Goal: Task Accomplishment & Management: Use online tool/utility

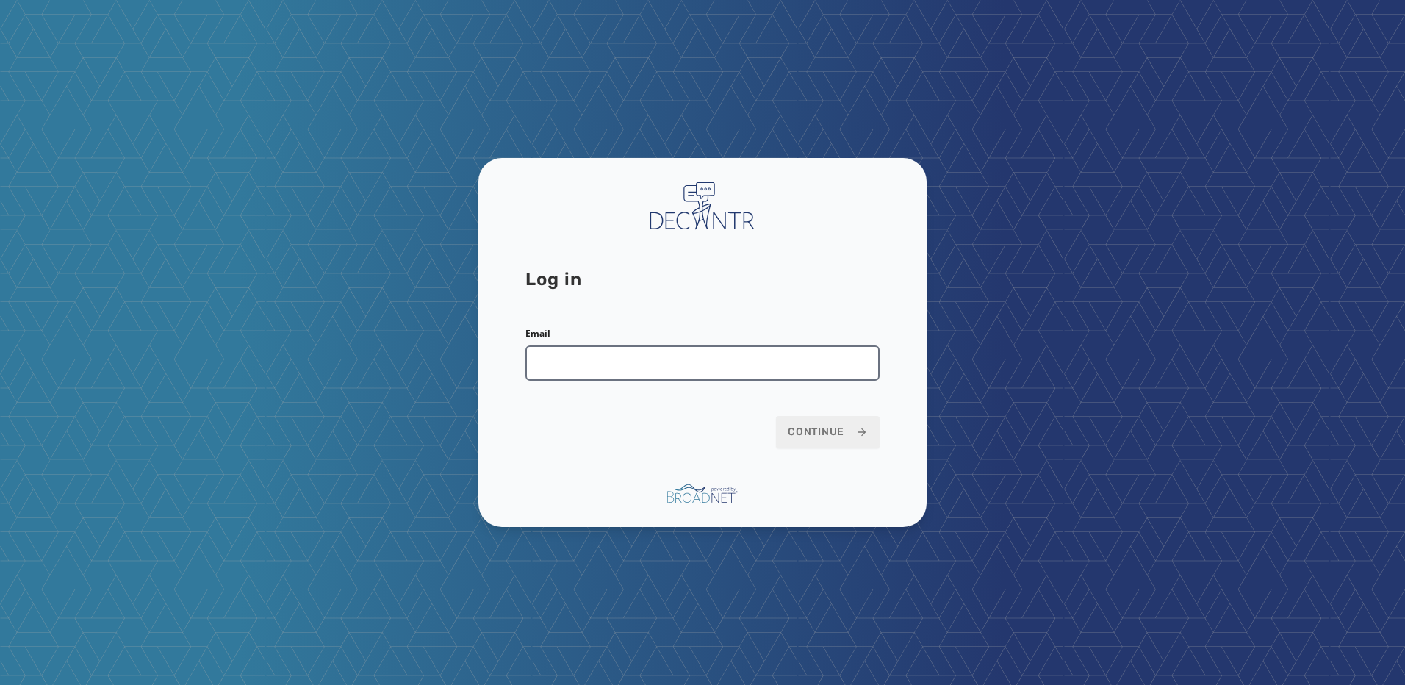
click at [632, 362] on input "Email" at bounding box center [702, 362] width 354 height 35
type input "**********"
click at [839, 426] on span "Continue" at bounding box center [828, 432] width 80 height 15
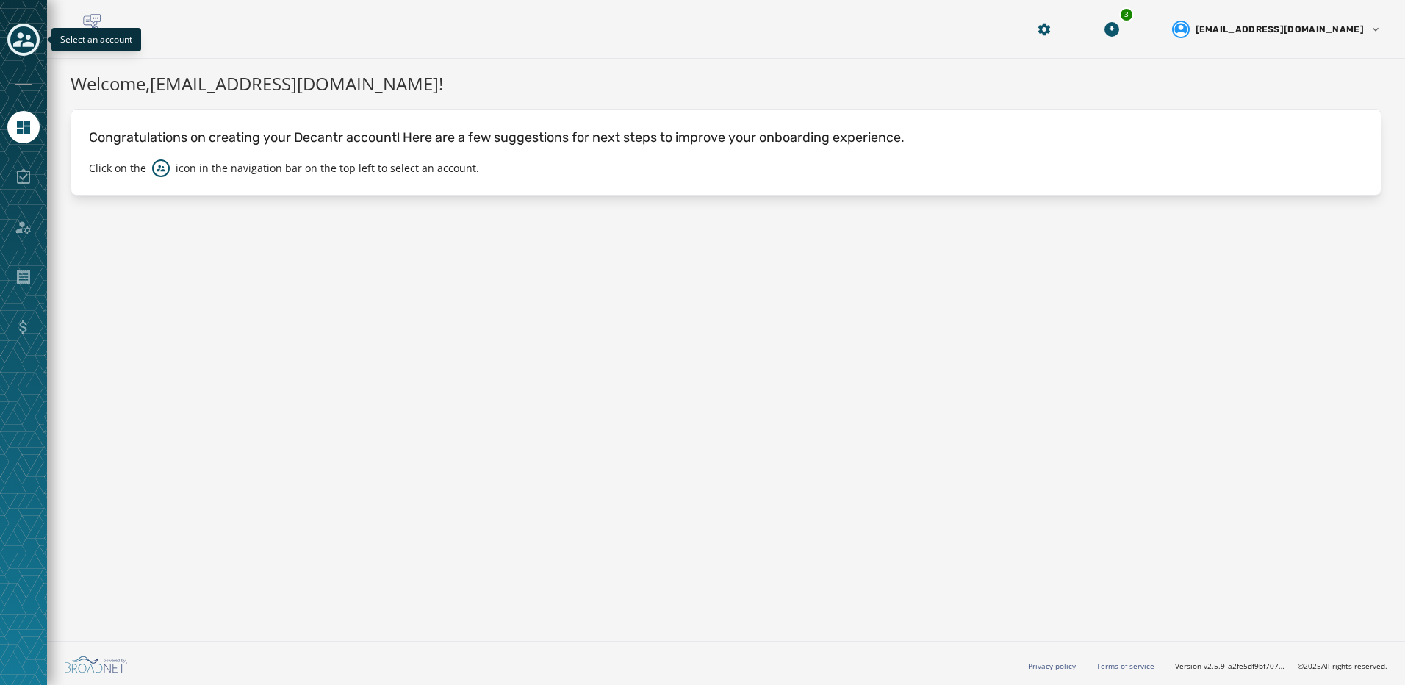
click at [23, 40] on icon "Toggle account select drawer" at bounding box center [23, 39] width 21 height 21
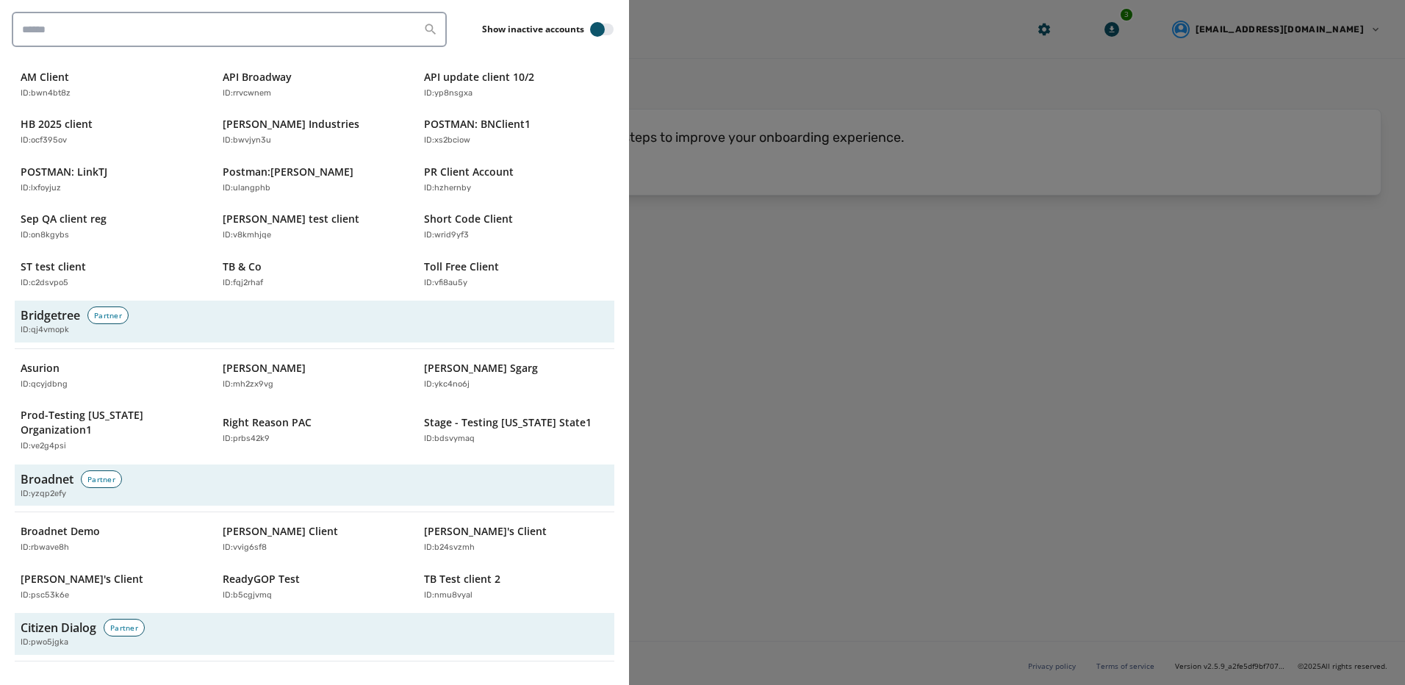
scroll to position [588, 0]
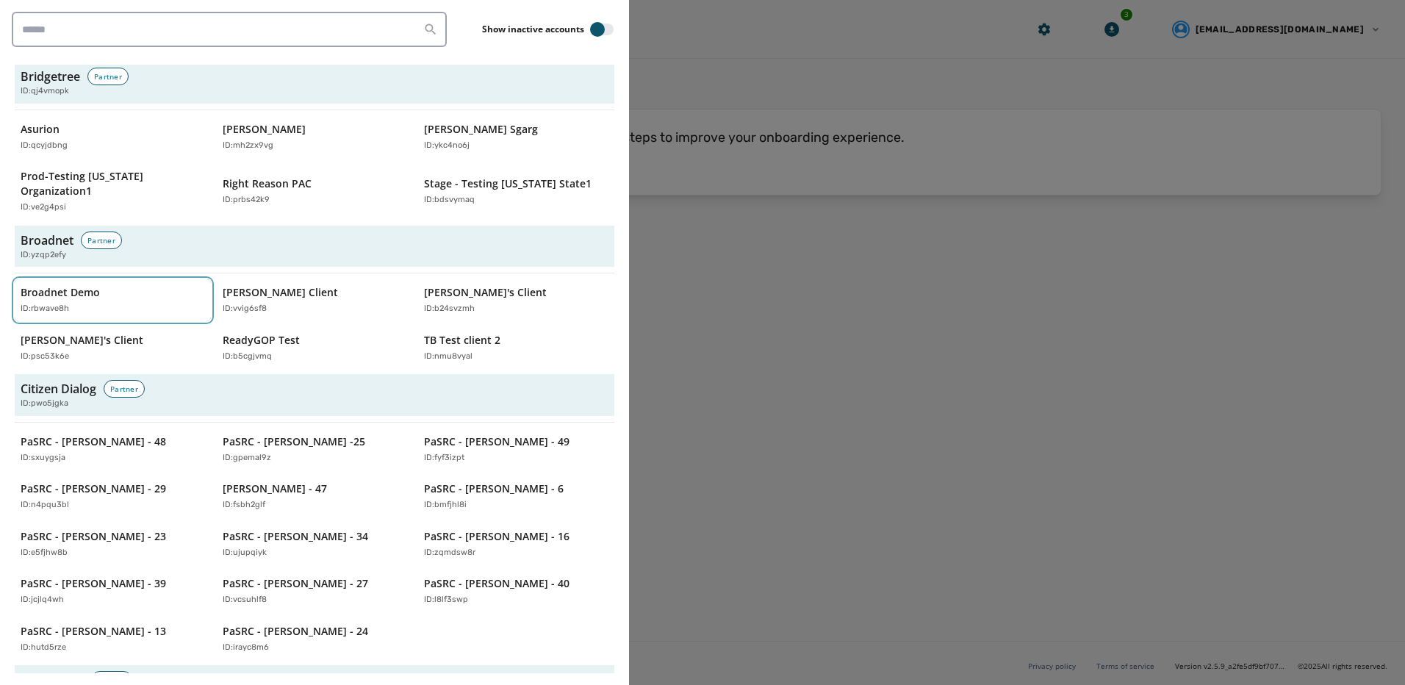
click at [142, 303] on div "ID: rbwave8h" at bounding box center [106, 309] width 170 height 12
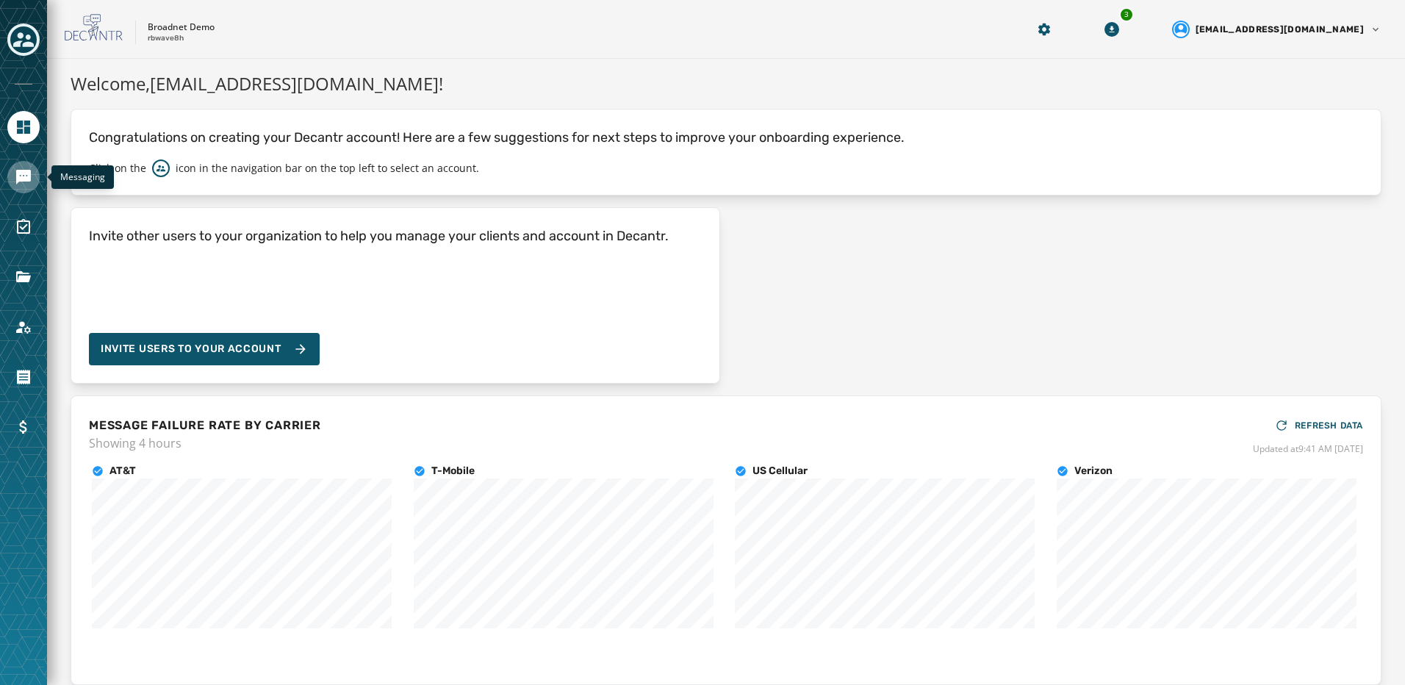
click at [12, 173] on link "Navigate to Messaging" at bounding box center [23, 177] width 32 height 32
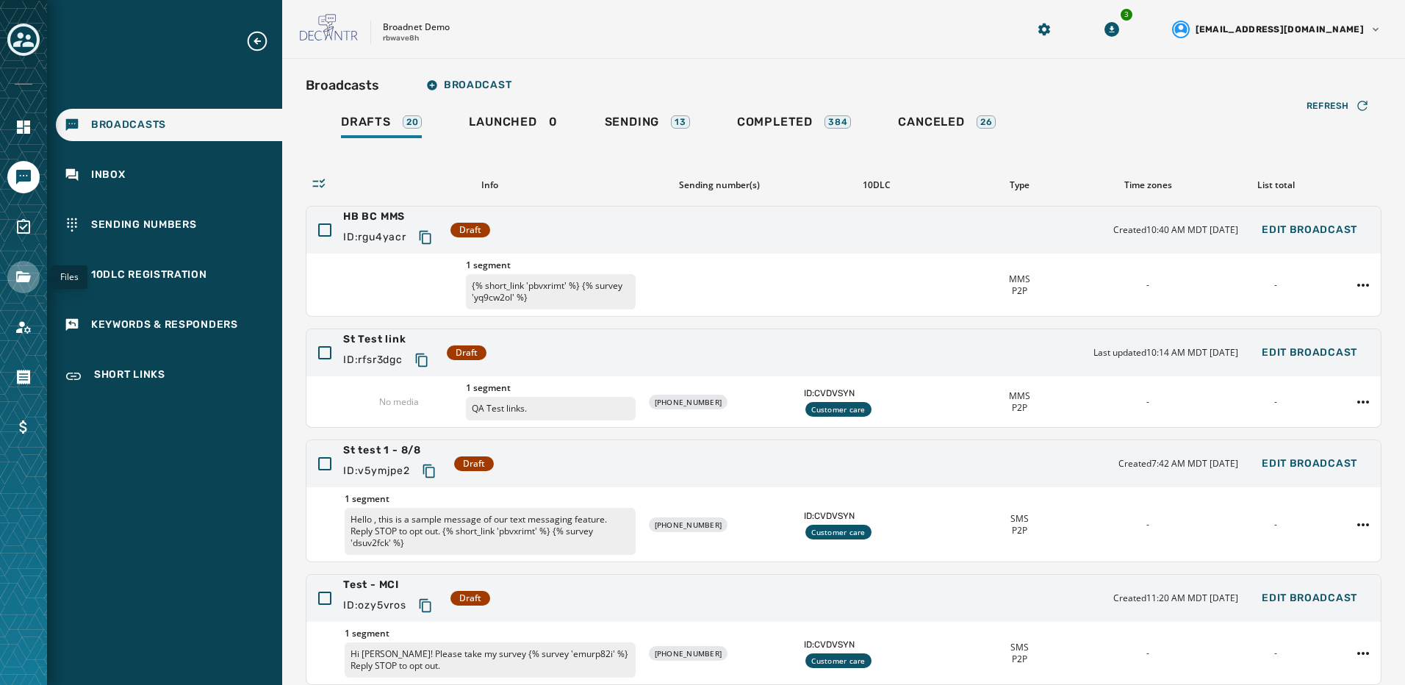
click at [29, 284] on icon "Navigate to Files" at bounding box center [24, 277] width 18 height 18
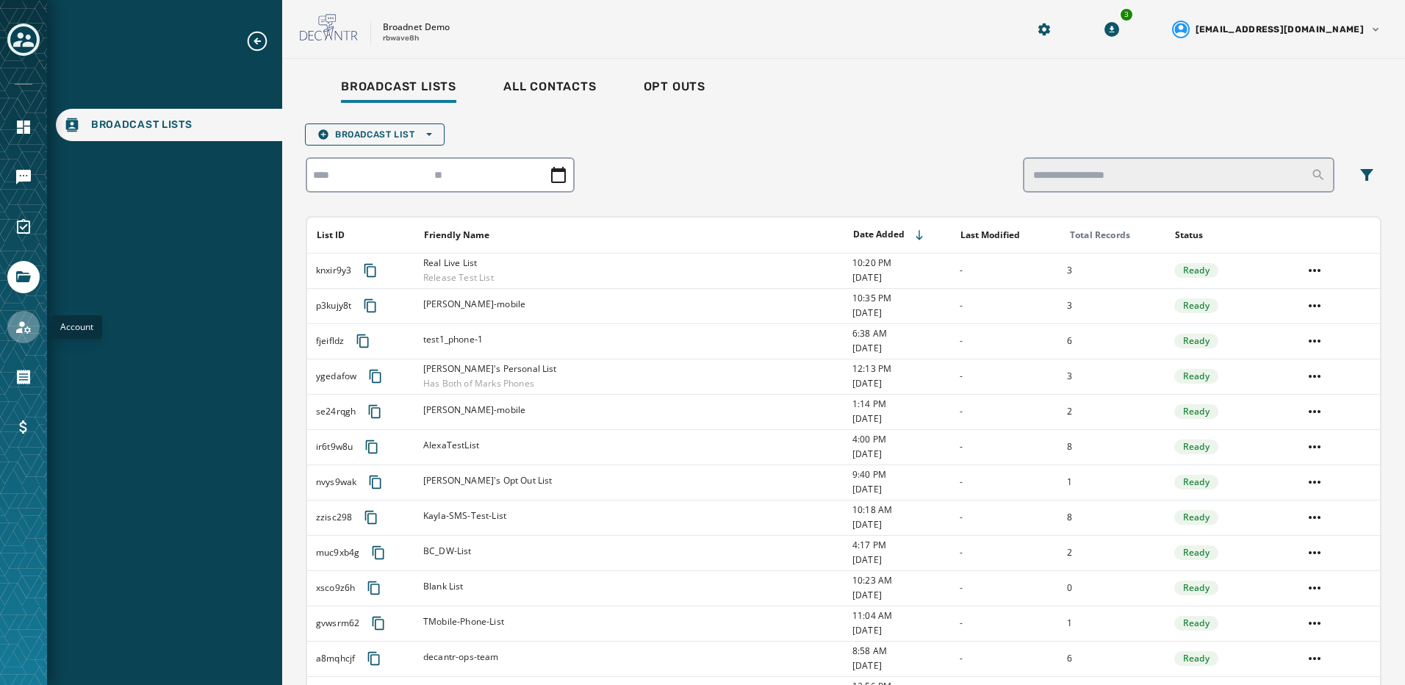
click at [24, 331] on icon "Navigate to Account" at bounding box center [24, 327] width 18 height 18
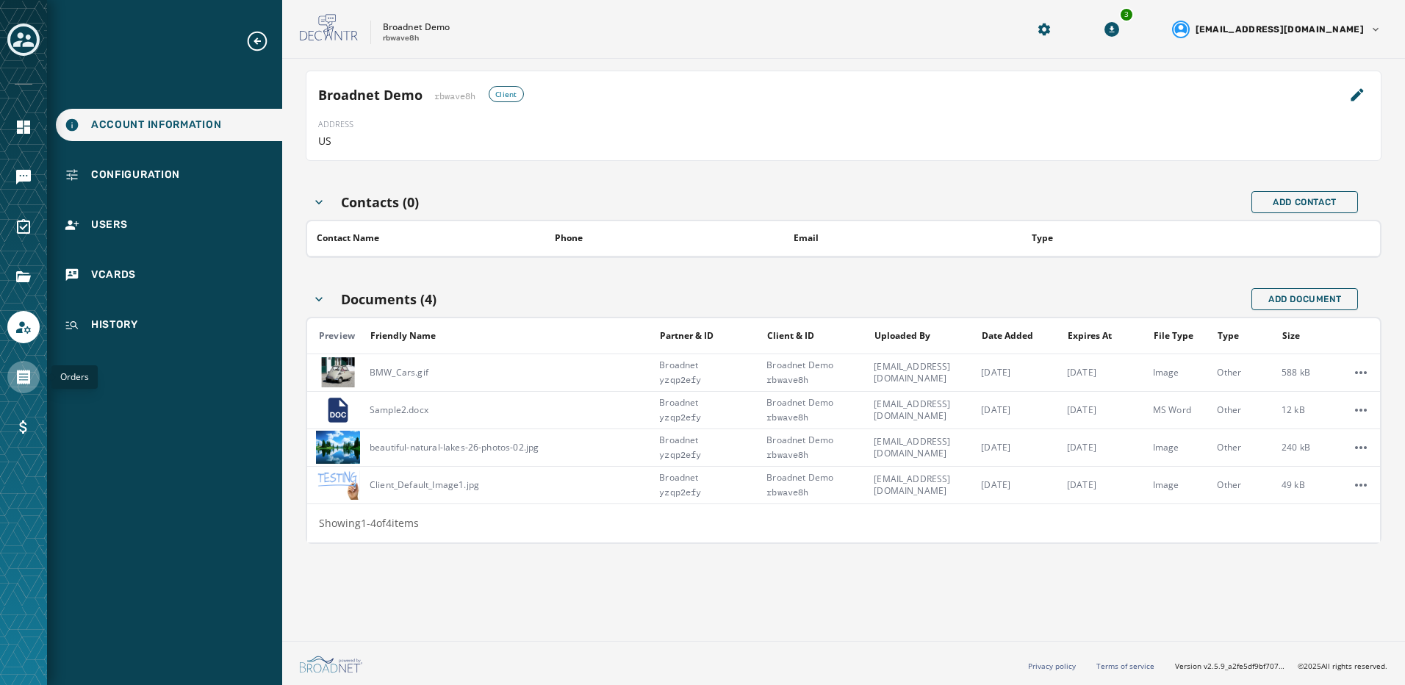
click at [15, 381] on icon "Navigate to Orders" at bounding box center [24, 377] width 18 height 18
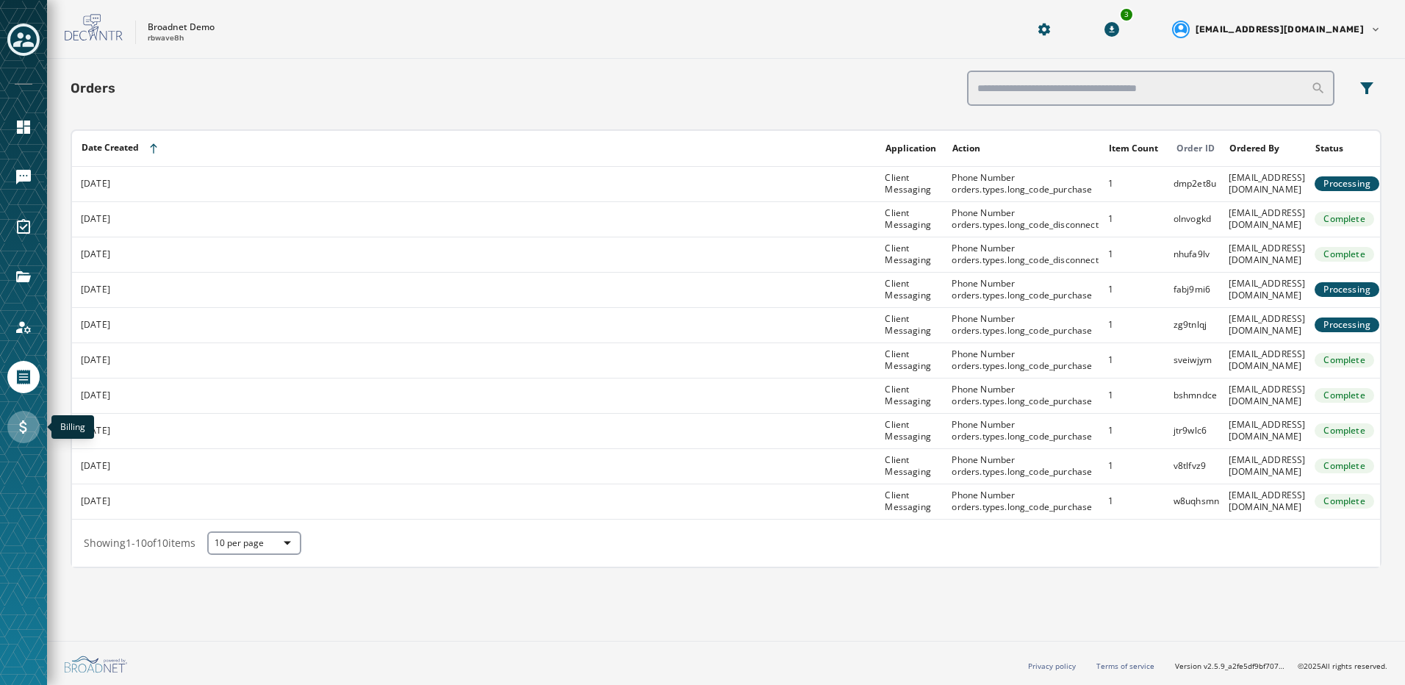
click at [13, 426] on link "Navigate to Billing" at bounding box center [23, 427] width 32 height 32
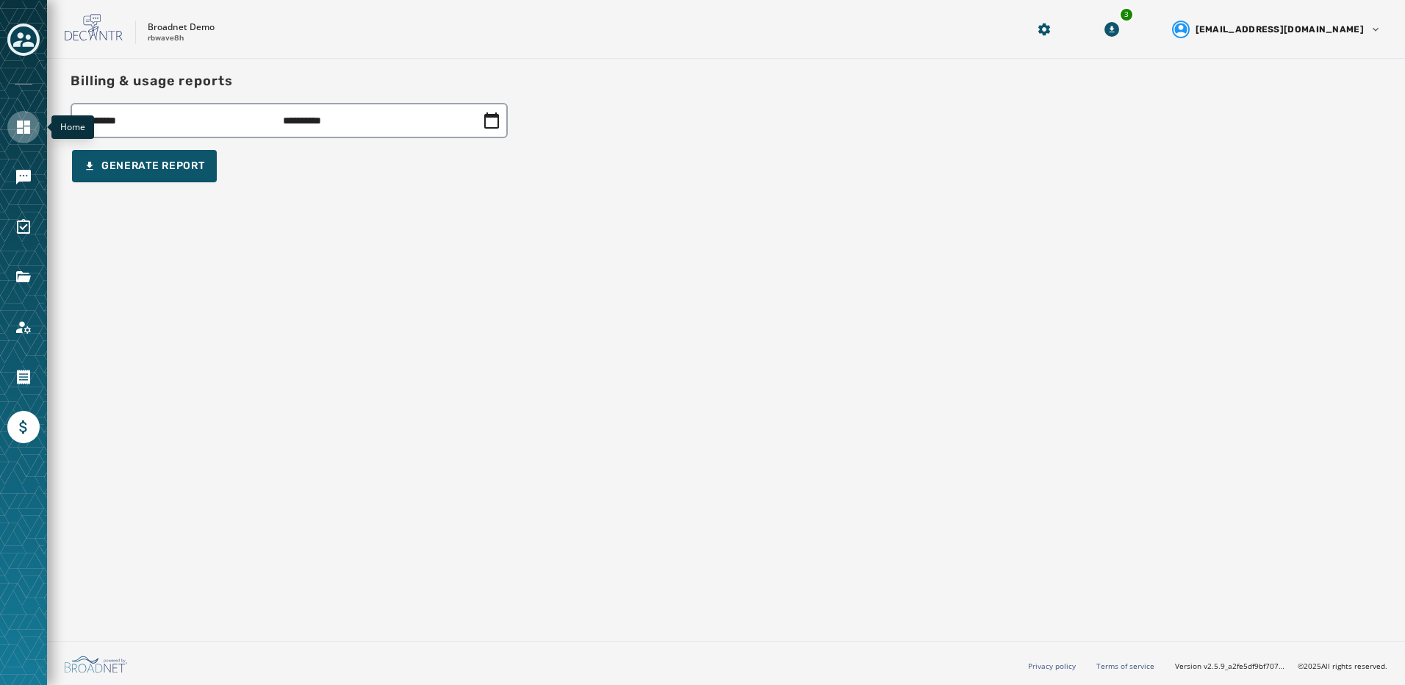
click at [18, 123] on icon "Navigate to Home" at bounding box center [23, 127] width 13 height 13
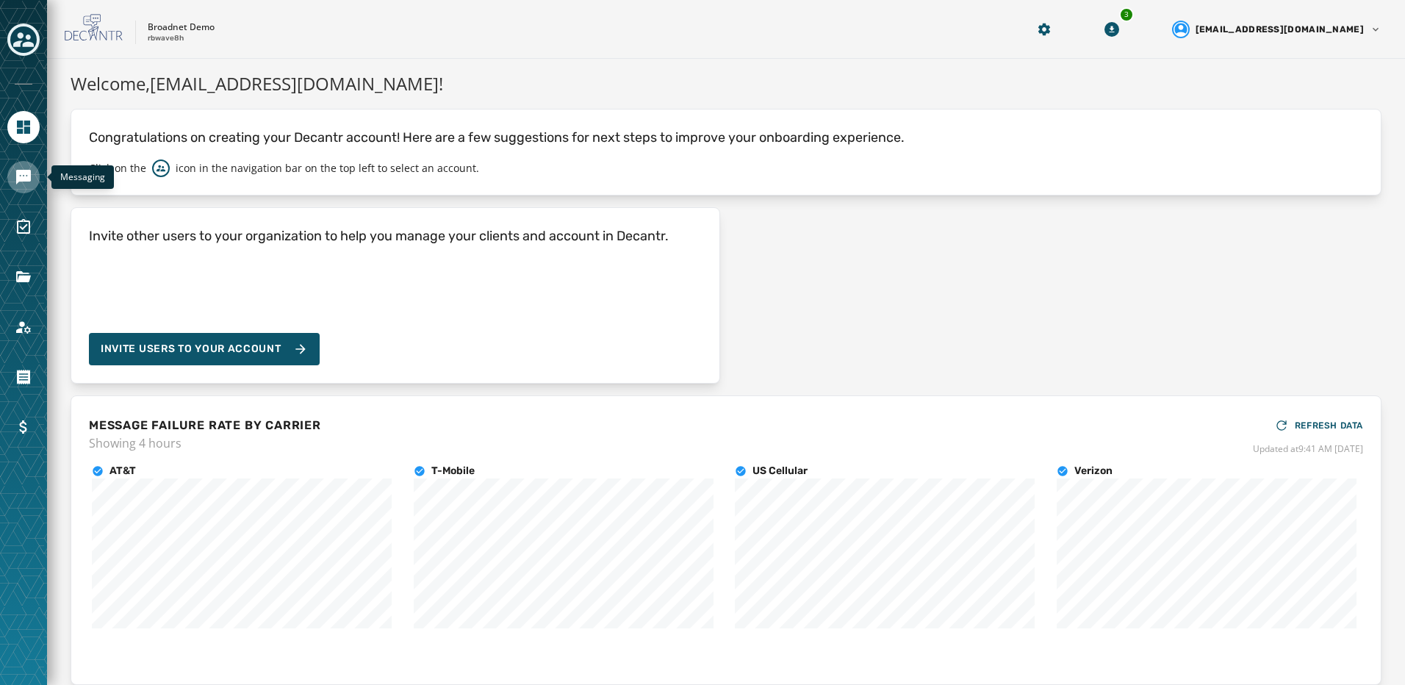
click at [20, 181] on icon "Navigate to Messaging" at bounding box center [23, 177] width 15 height 15
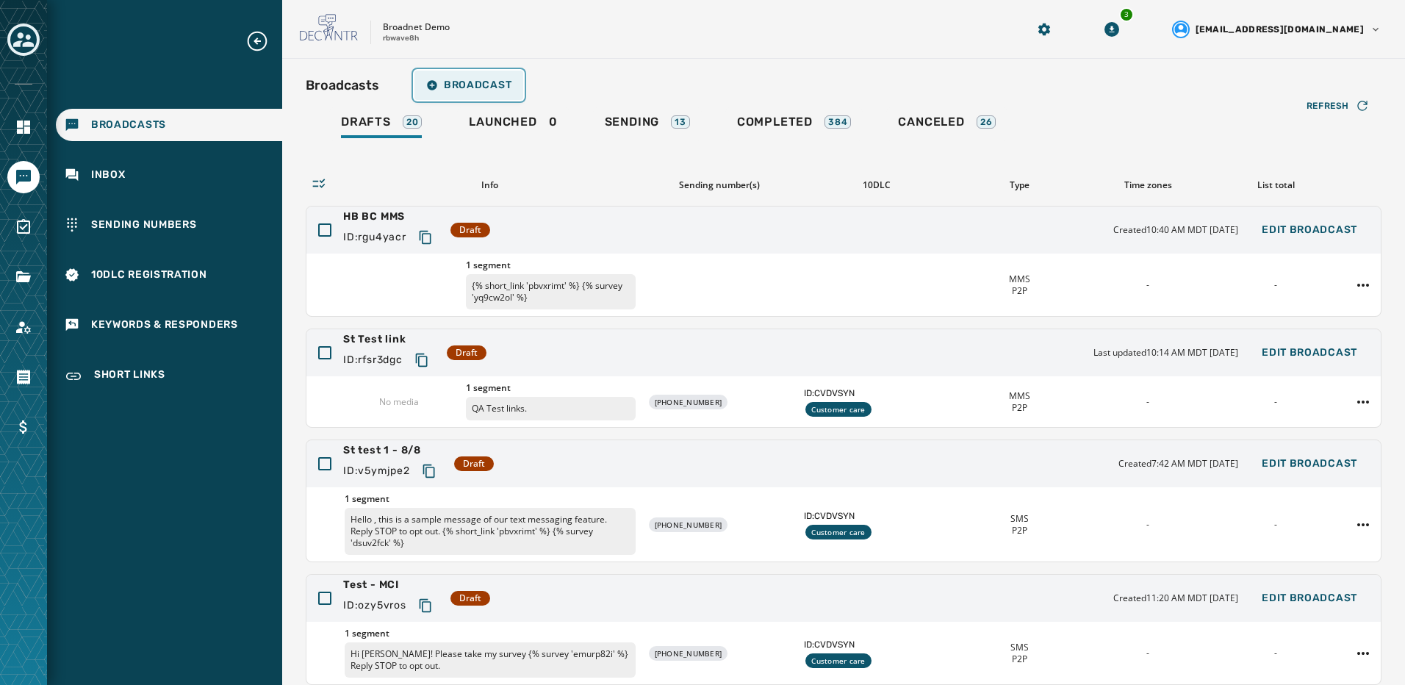
click at [473, 85] on span "Broadcast" at bounding box center [468, 85] width 85 height 12
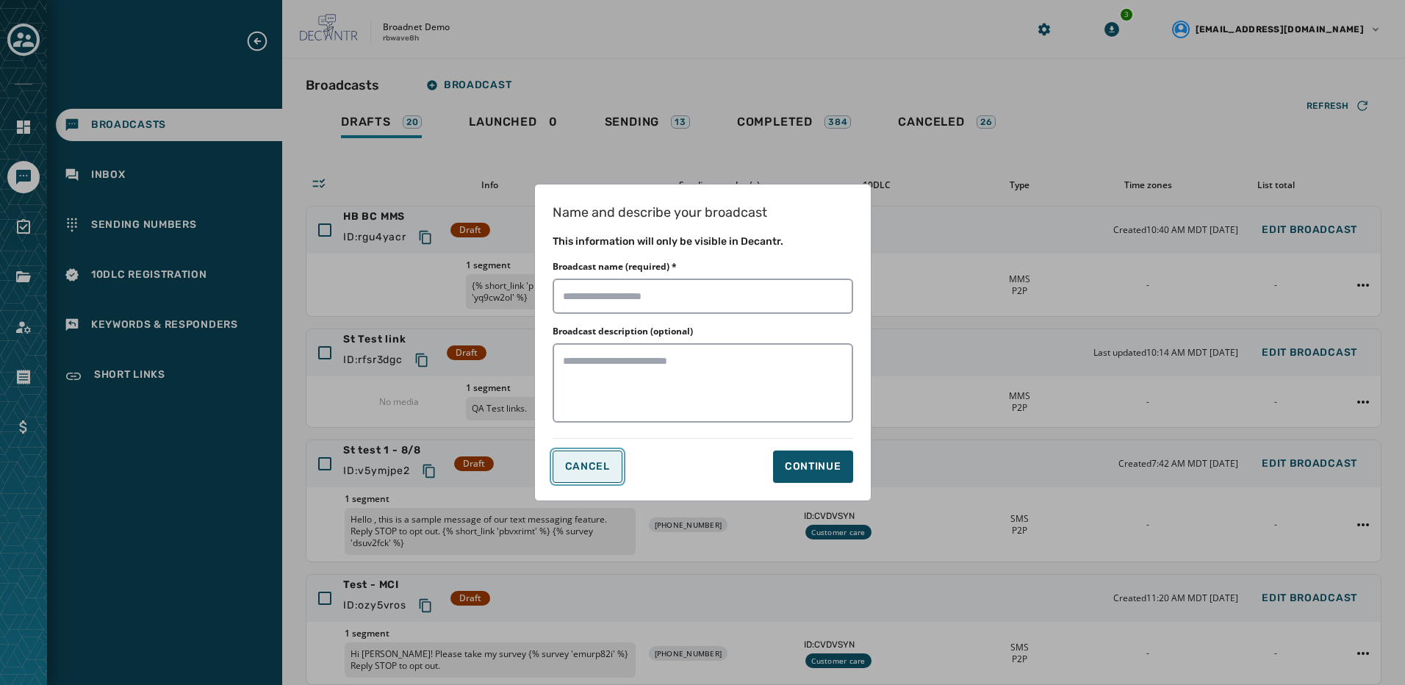
click at [590, 462] on span "Cancel" at bounding box center [587, 467] width 45 height 12
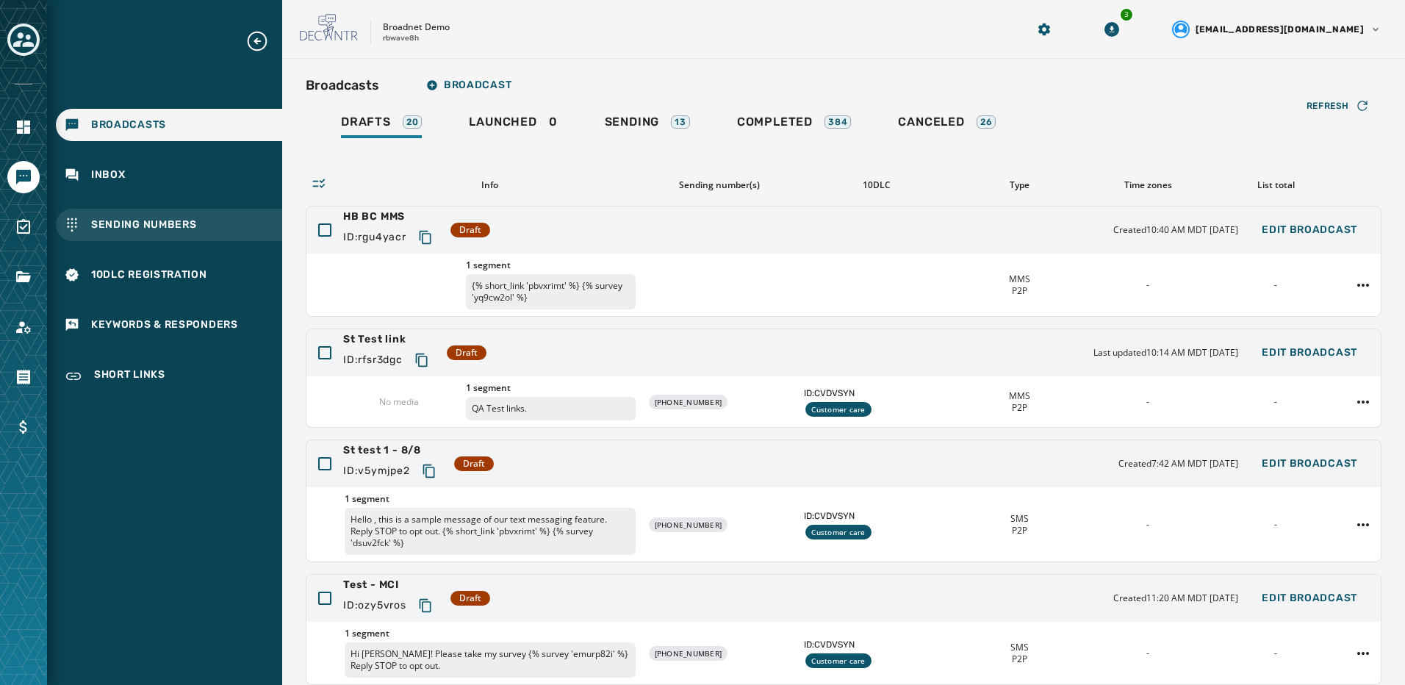
click at [205, 223] on div "Sending Numbers" at bounding box center [169, 225] width 226 height 32
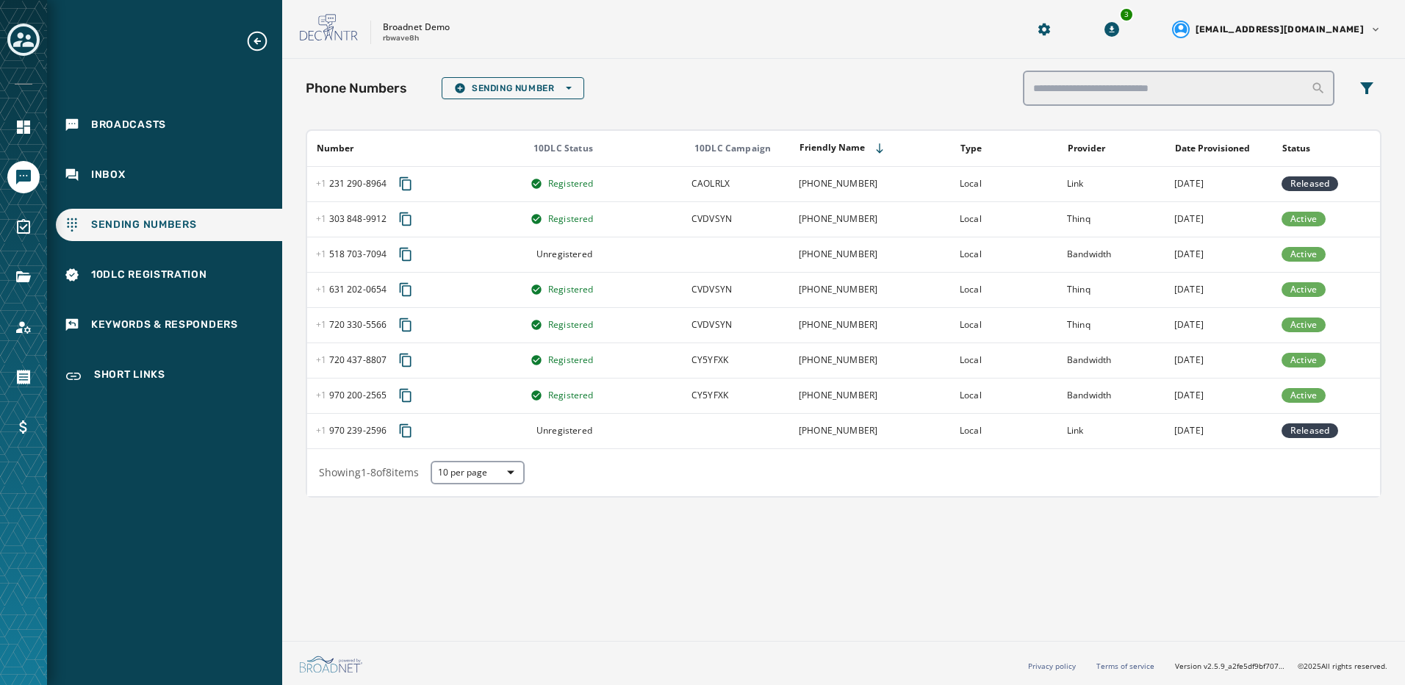
click at [173, 194] on div "Broadcasts Inbox Sending Numbers 10DLC Registration Keywords & Responders Short…" at bounding box center [164, 211] width 235 height 365
click at [173, 187] on div "Inbox" at bounding box center [169, 175] width 226 height 32
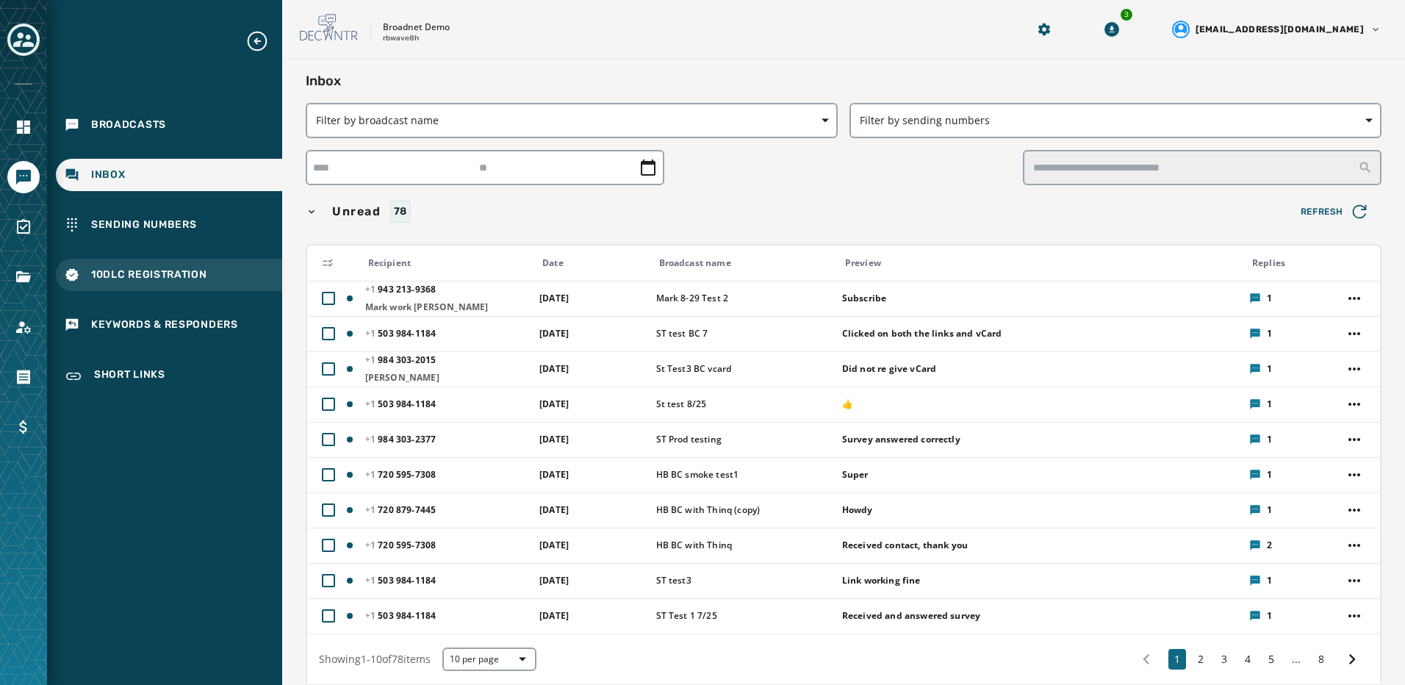
drag, startPoint x: 170, startPoint y: 256, endPoint x: 168, endPoint y: 272, distance: 16.2
click at [170, 256] on div "Broadcasts Inbox Sending Numbers 10DLC Registration Keywords & Responders Short…" at bounding box center [164, 211] width 235 height 365
click at [166, 290] on div "10DLC Registration" at bounding box center [169, 275] width 226 height 32
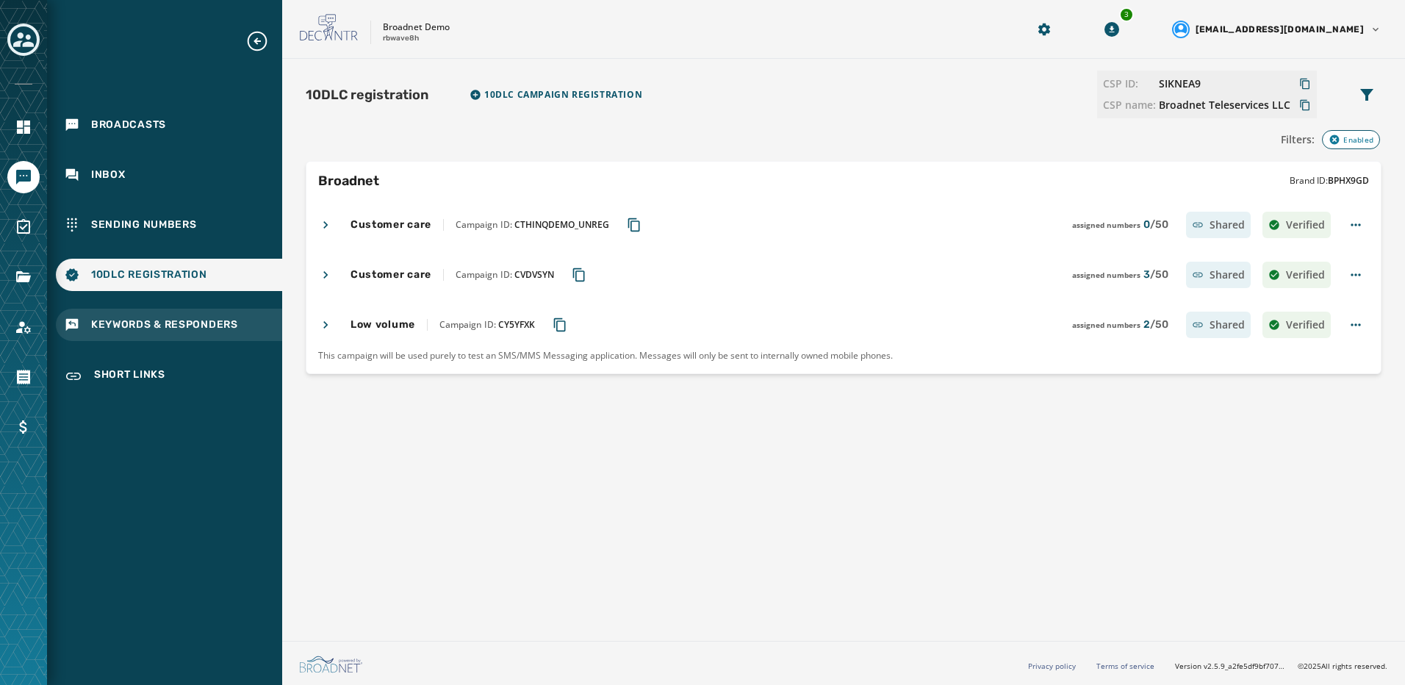
click at [166, 320] on span "Keywords & Responders" at bounding box center [164, 324] width 147 height 15
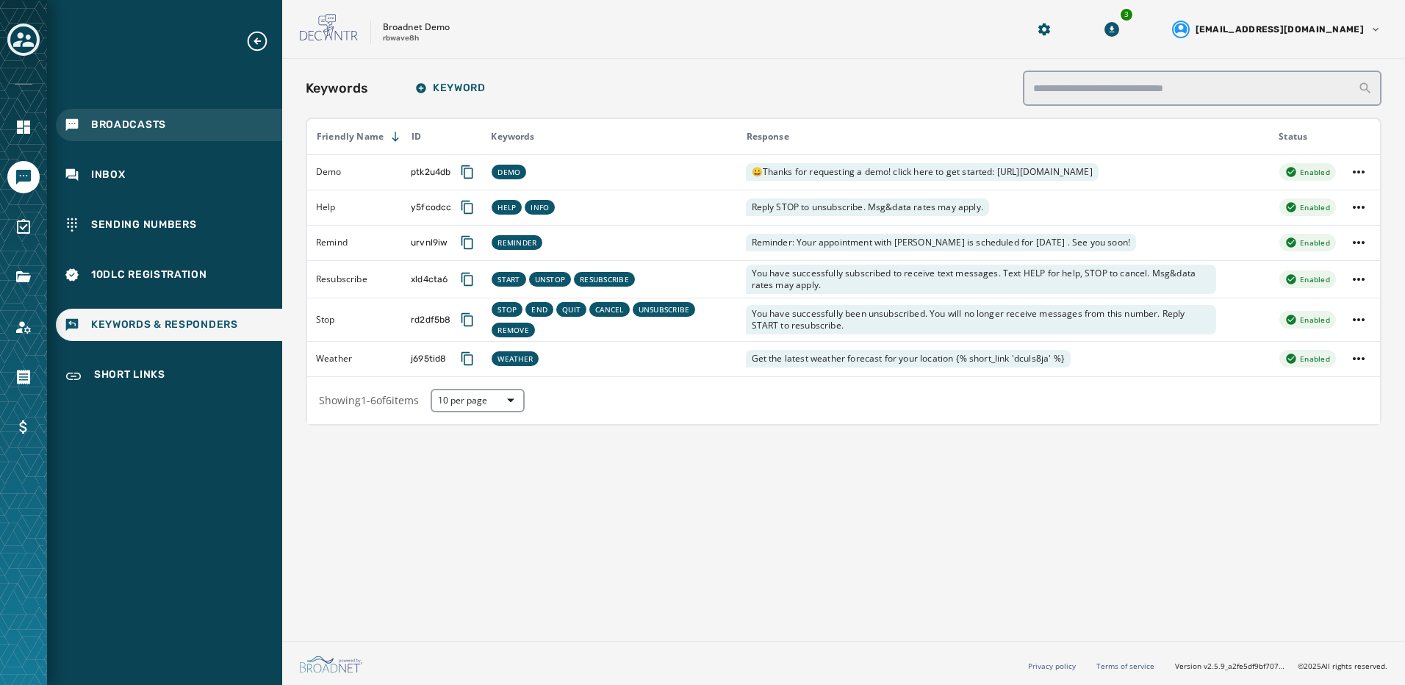
click at [129, 125] on span "Broadcasts" at bounding box center [128, 125] width 75 height 15
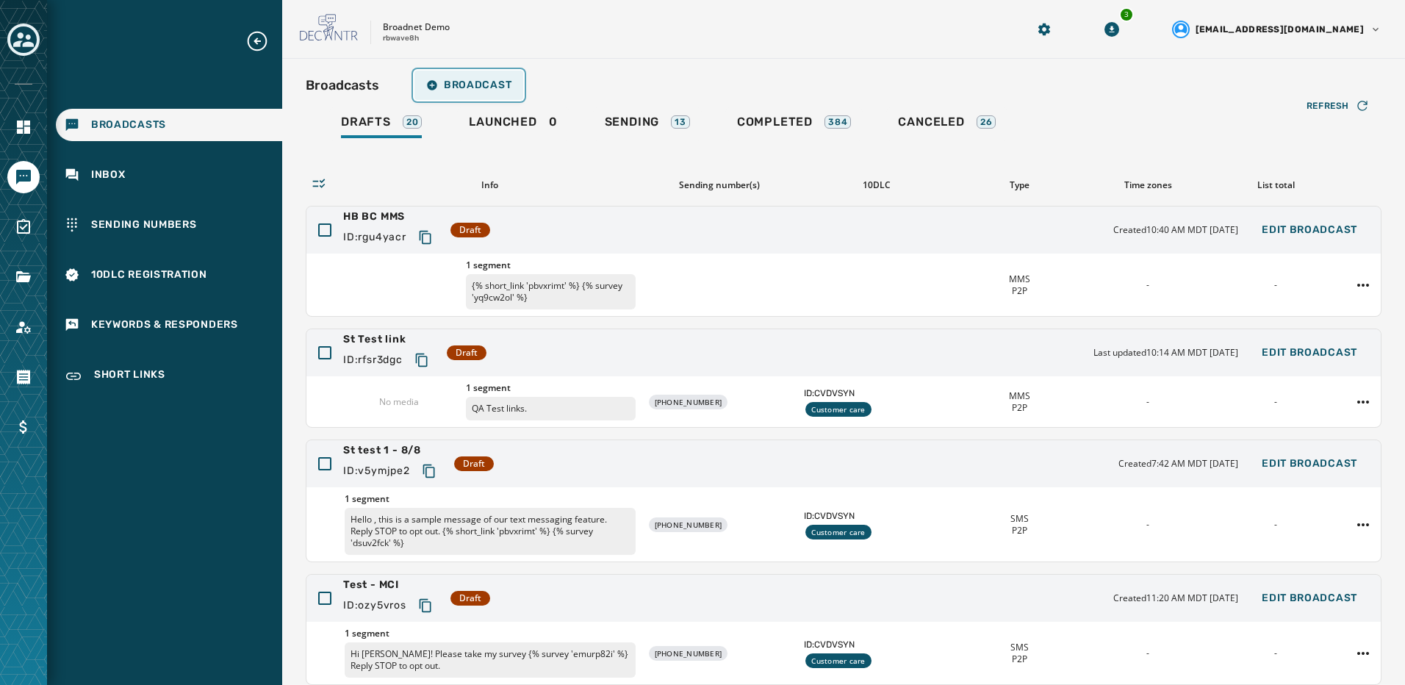
click at [484, 82] on span "Broadcast" at bounding box center [468, 85] width 85 height 12
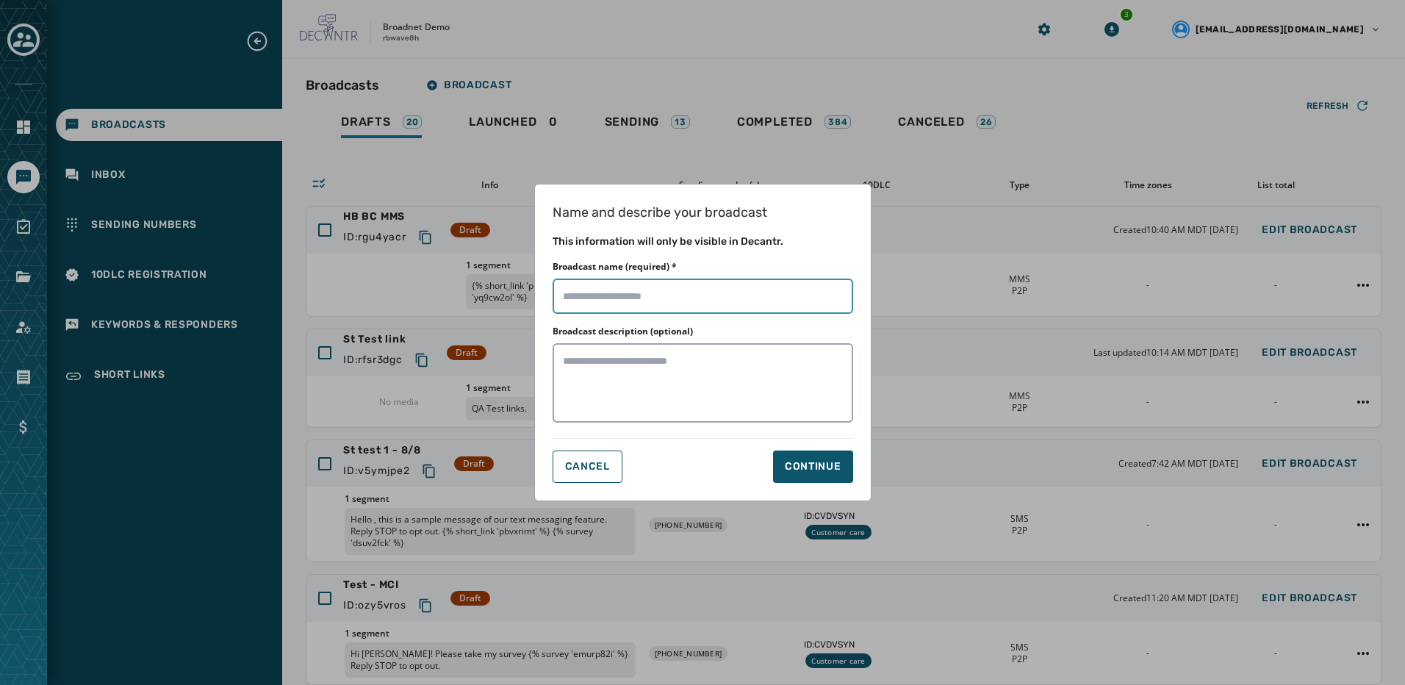
click at [648, 296] on input "Broadcast name (required) *" at bounding box center [703, 296] width 301 height 35
type input "****"
click at [797, 464] on div "Continue" at bounding box center [813, 466] width 57 height 15
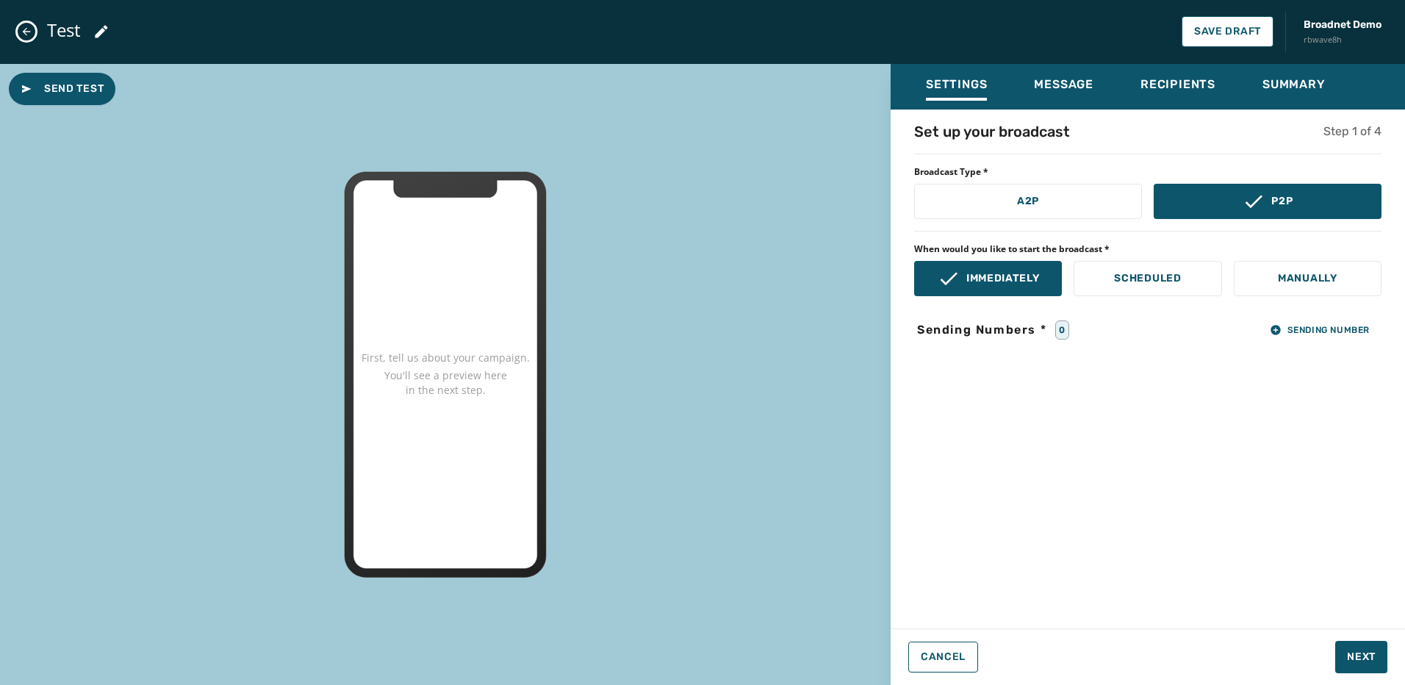
click at [1060, 64] on div "Settings Message Recipients Summary" at bounding box center [1148, 87] width 514 height 46
click at [1067, 77] on span "Message" at bounding box center [1064, 84] width 60 height 15
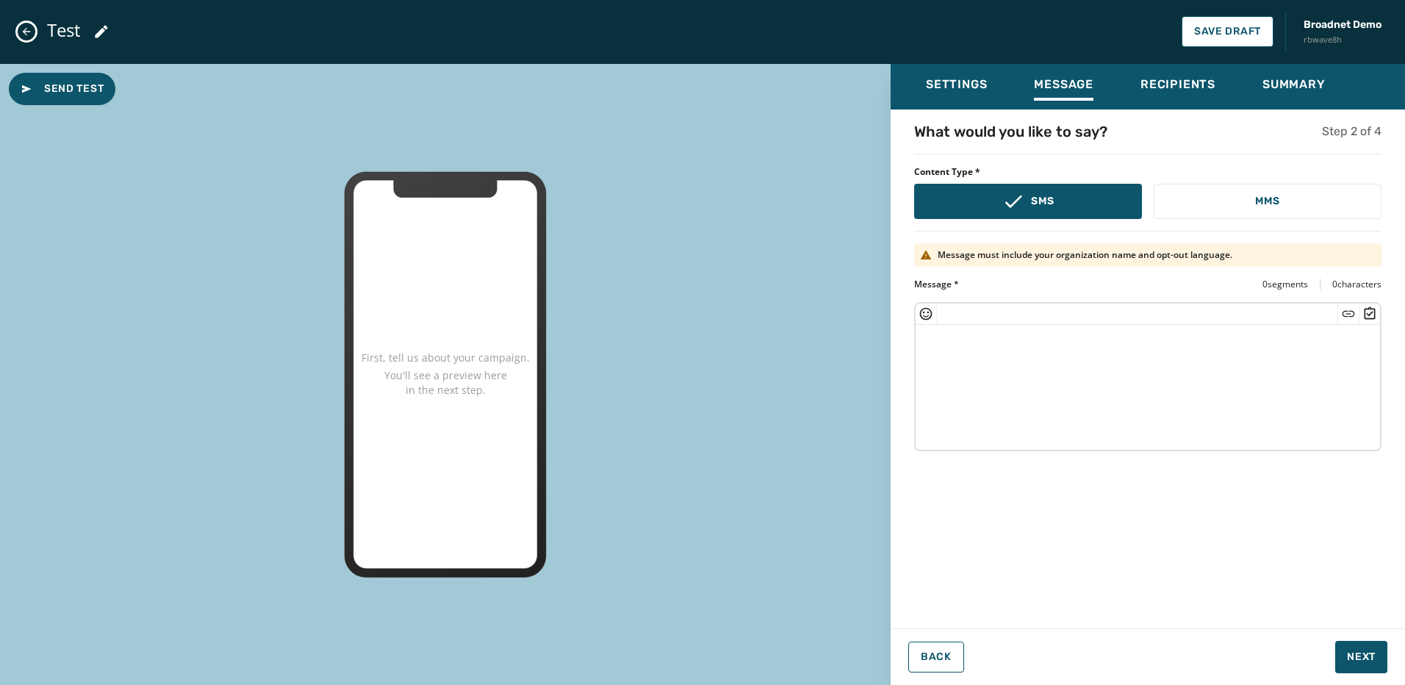
click at [31, 30] on icon "Close admin drawer" at bounding box center [27, 32] width 12 height 12
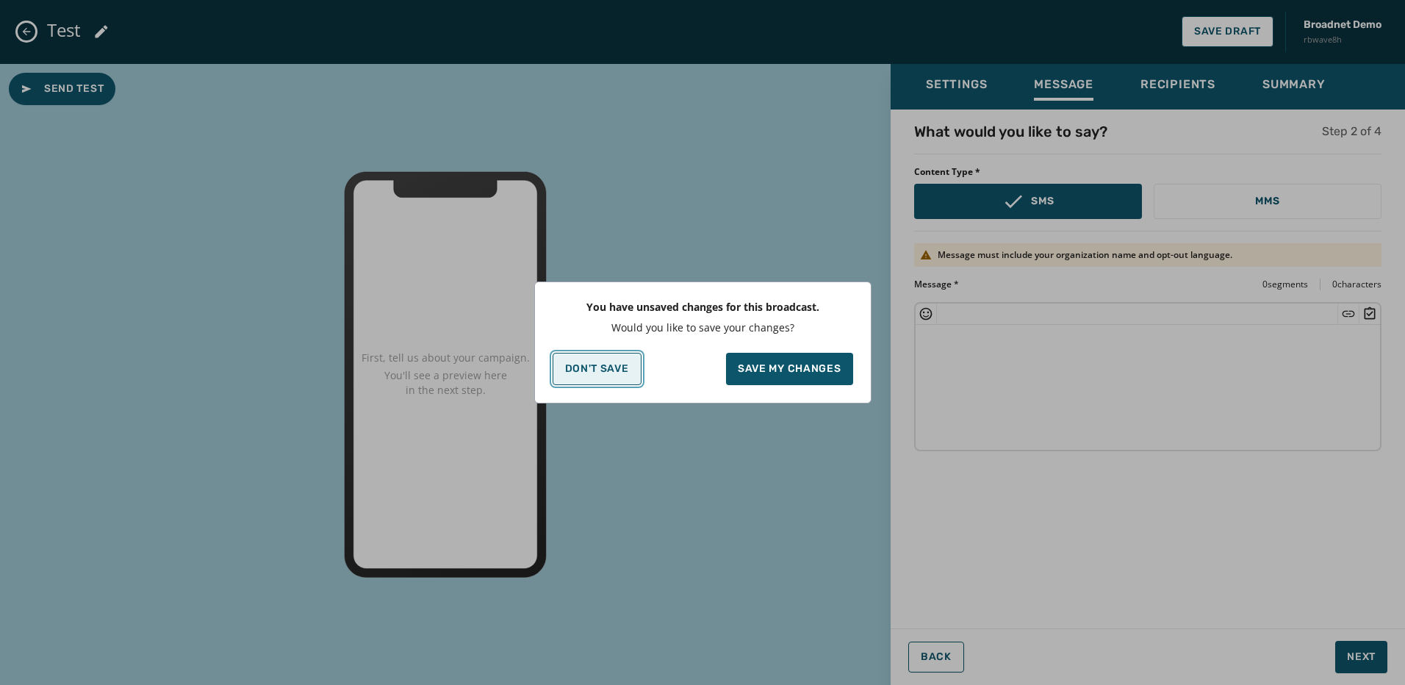
click at [628, 368] on p "Don't Save" at bounding box center [597, 369] width 64 height 12
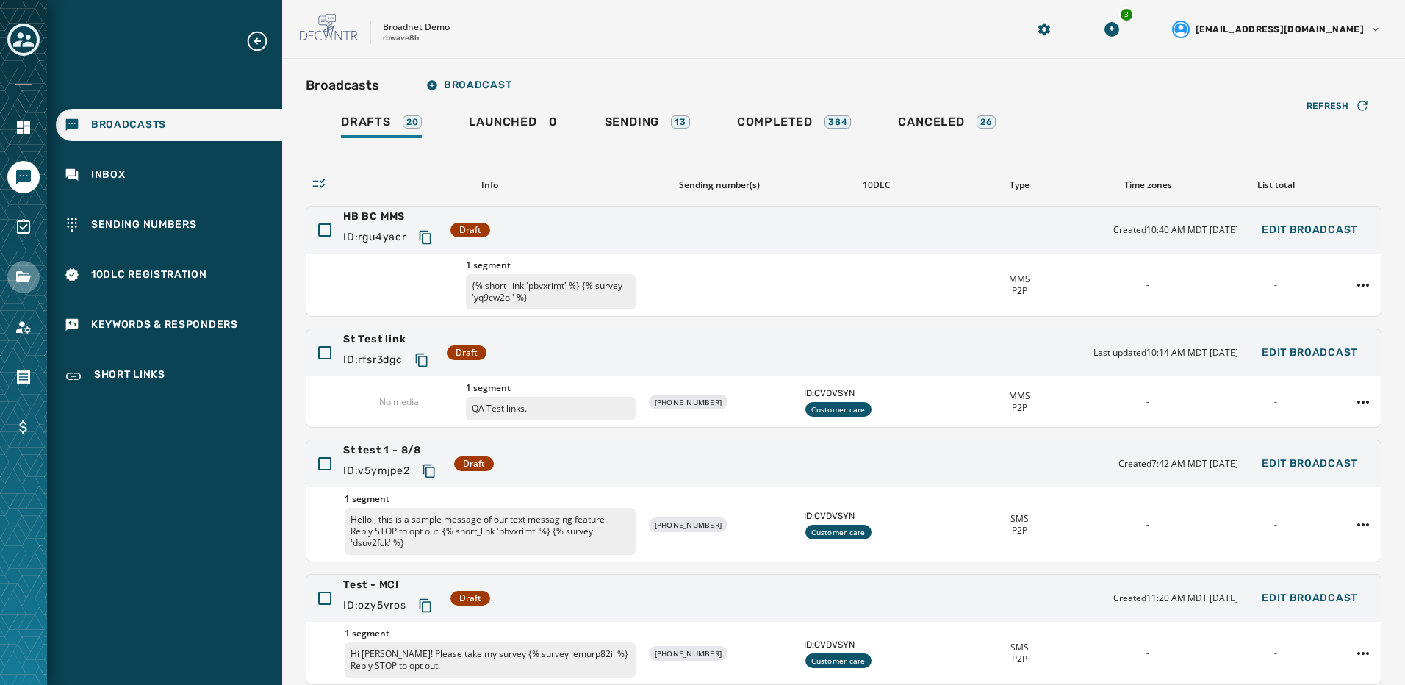
click at [35, 273] on link "Navigate to Files" at bounding box center [23, 277] width 32 height 32
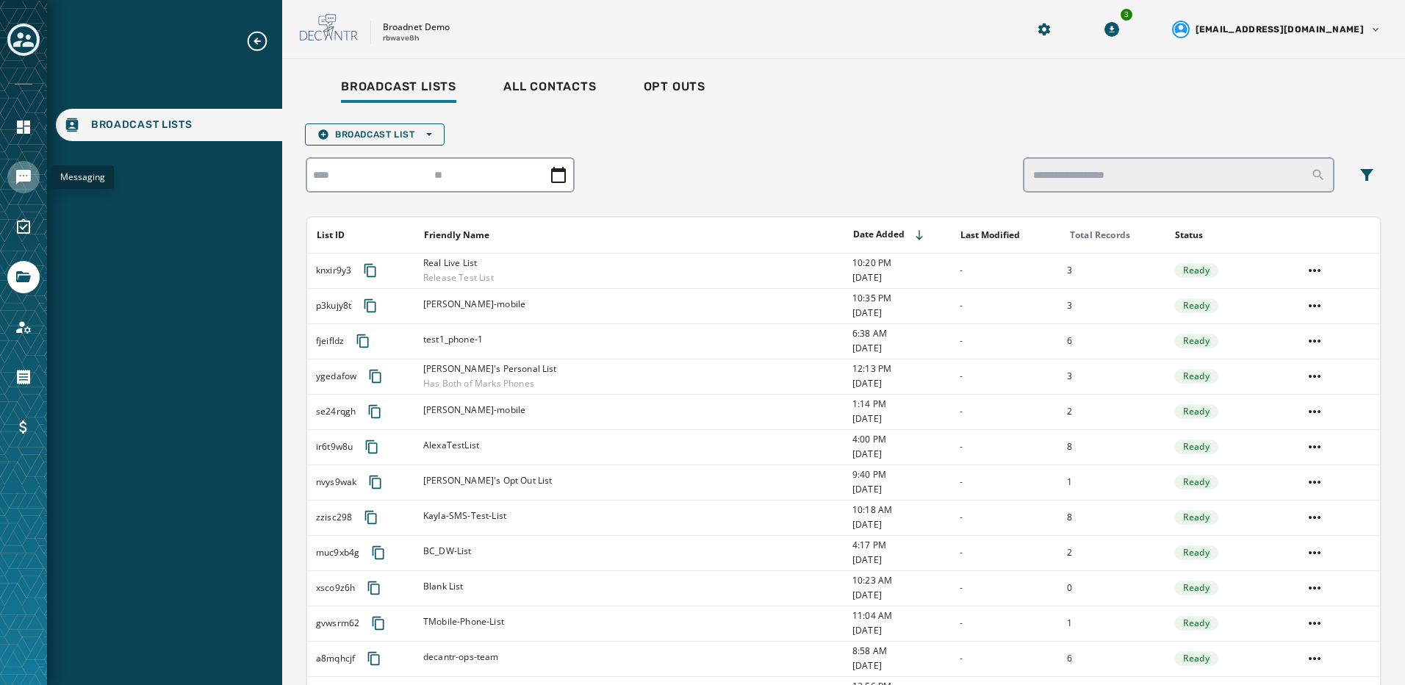
click at [23, 177] on icon "Navigate to Messaging" at bounding box center [23, 177] width 15 height 15
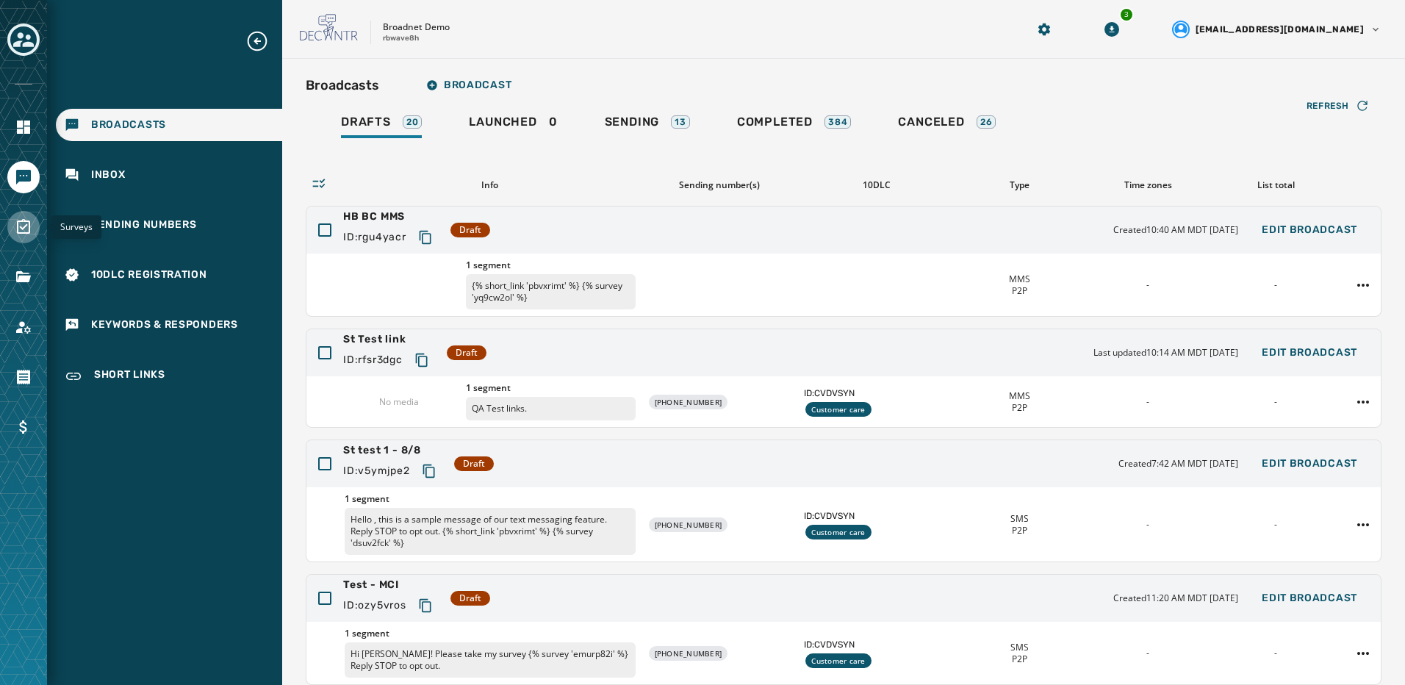
click at [22, 214] on link "Navigate to Surveys" at bounding box center [23, 227] width 32 height 32
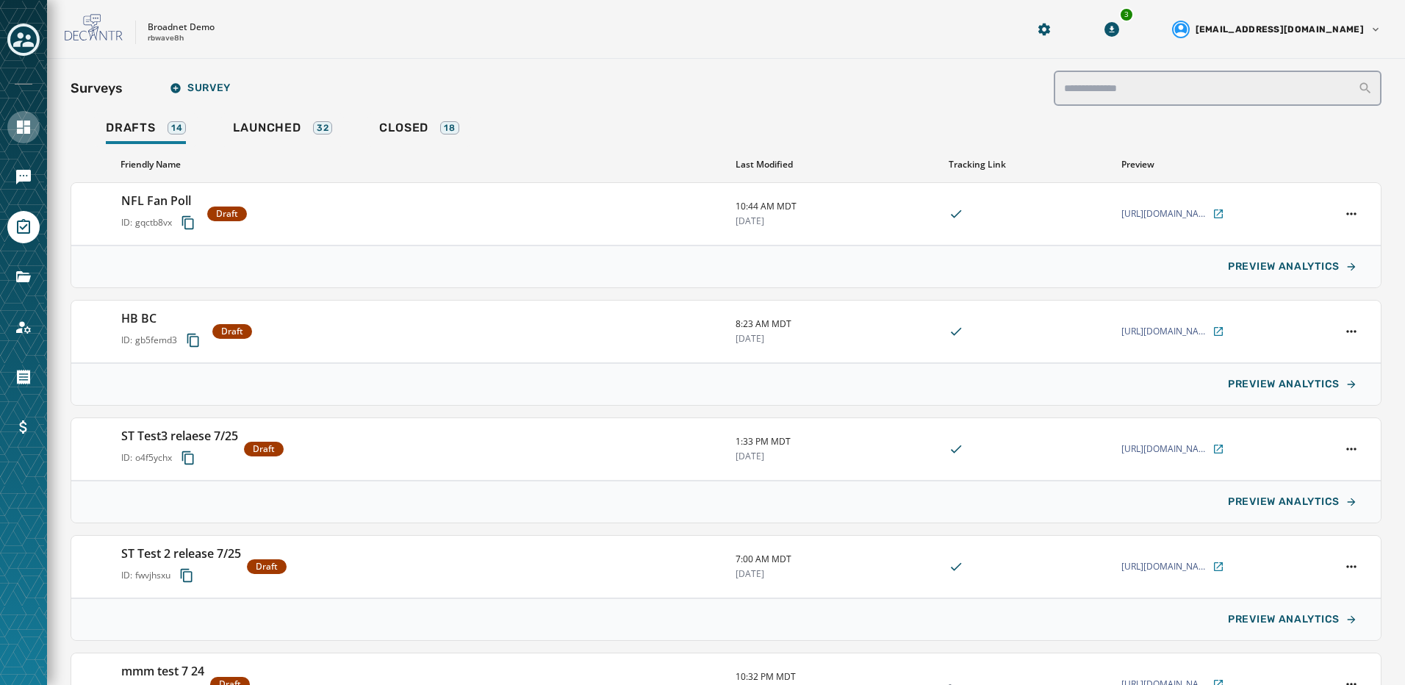
click at [26, 124] on icon "Navigate to Home" at bounding box center [23, 127] width 13 height 13
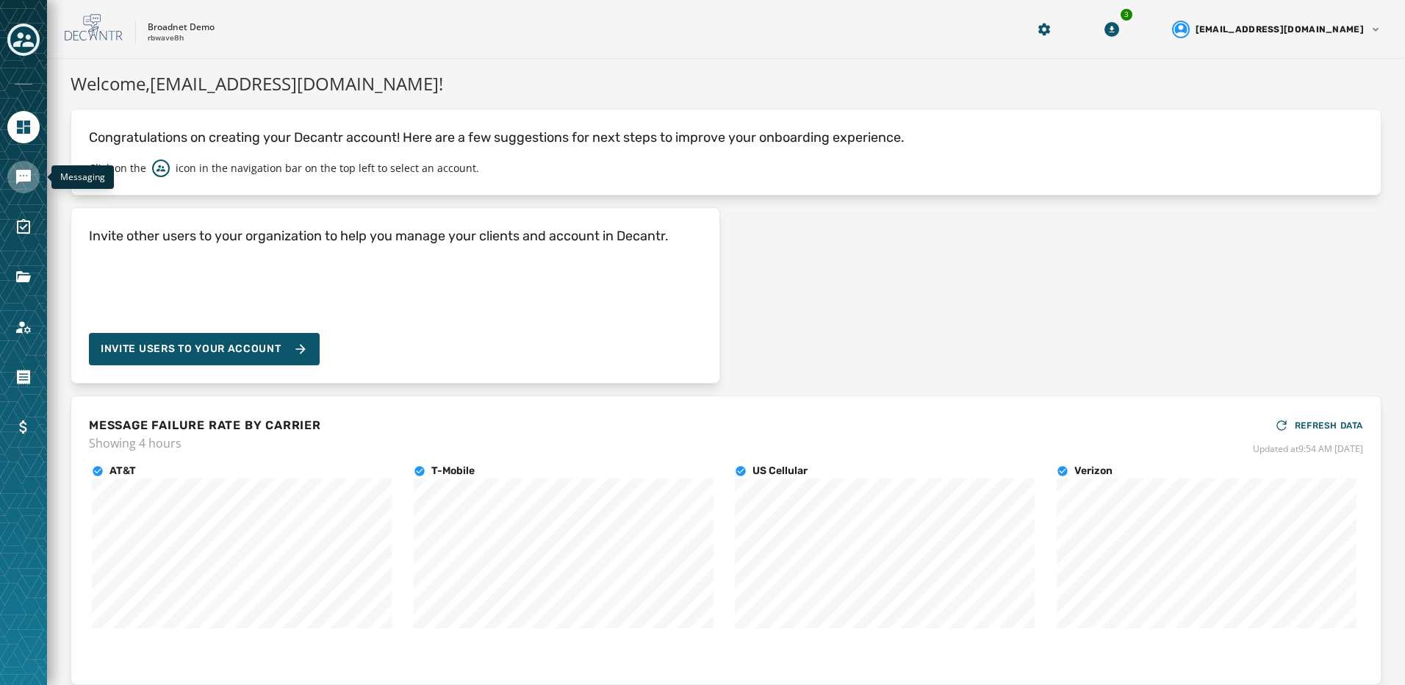
click at [16, 174] on icon "Navigate to Messaging" at bounding box center [23, 177] width 15 height 15
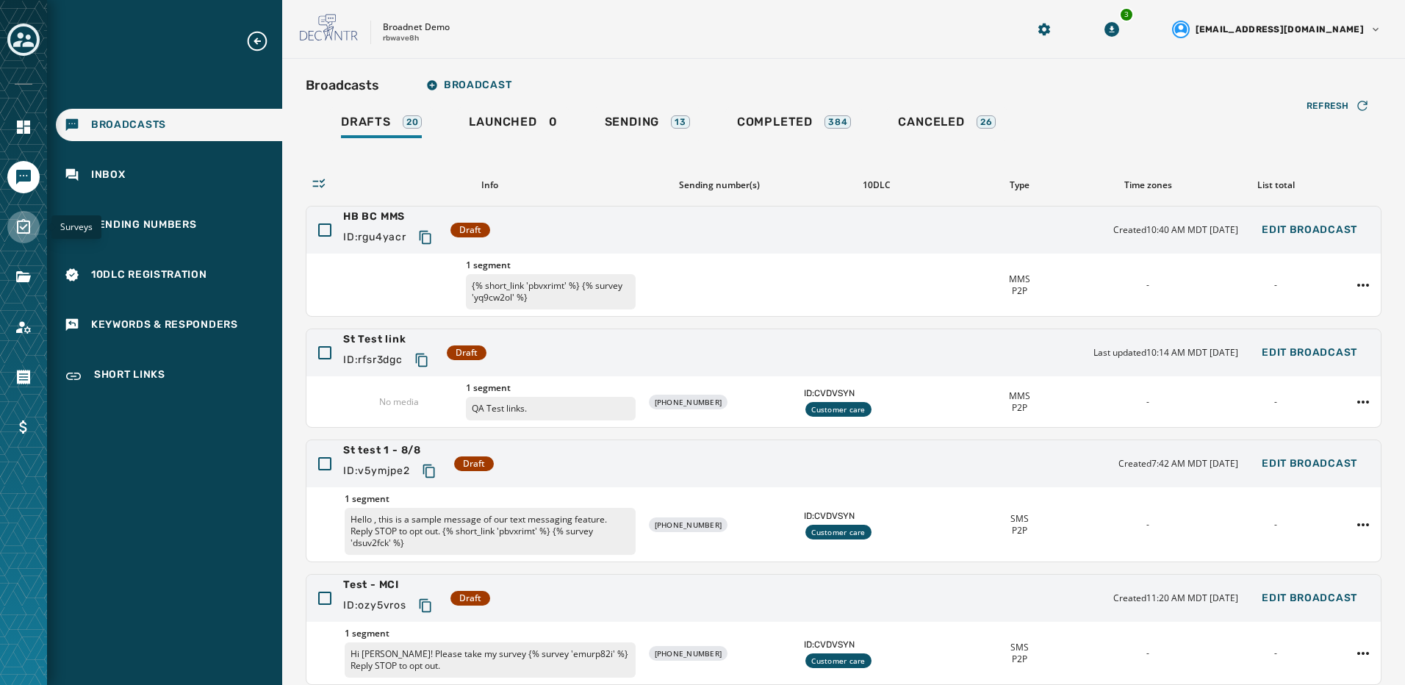
click at [20, 235] on icon "Navigate to Surveys" at bounding box center [24, 227] width 18 height 18
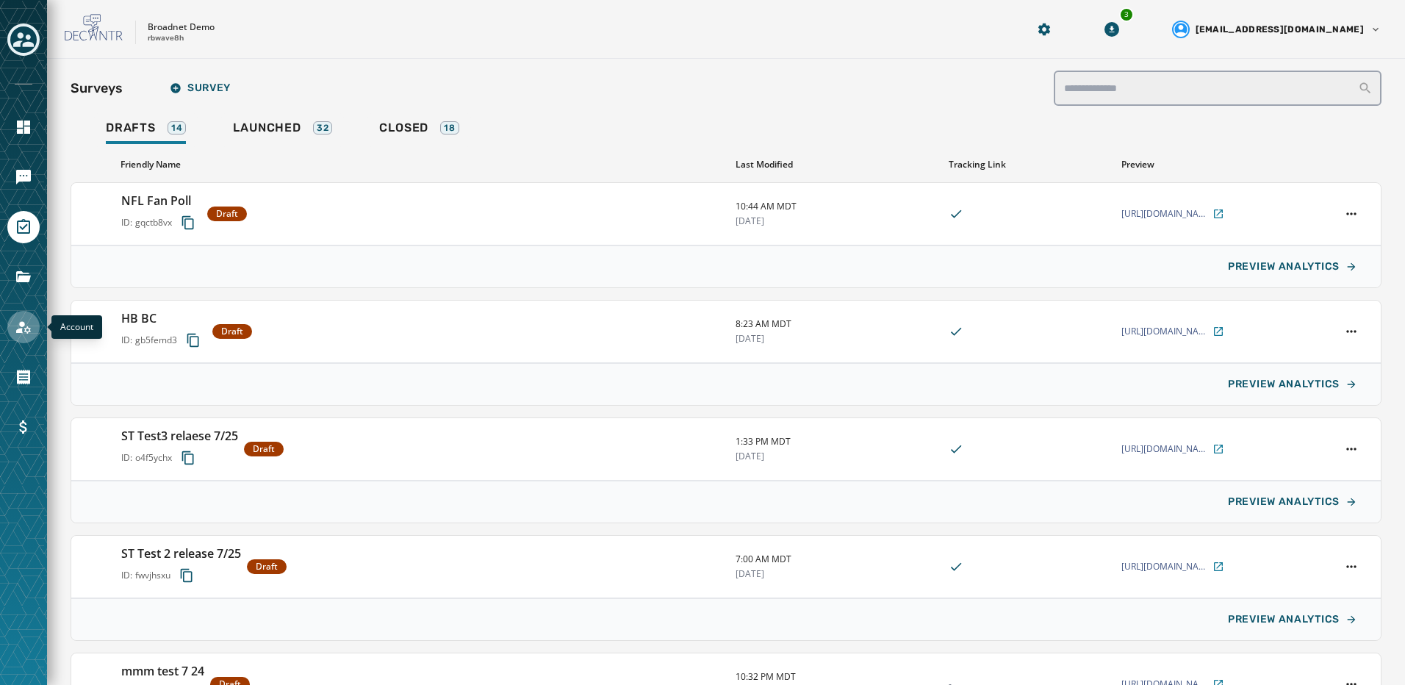
click at [21, 323] on icon "Navigate to Account" at bounding box center [23, 327] width 15 height 12
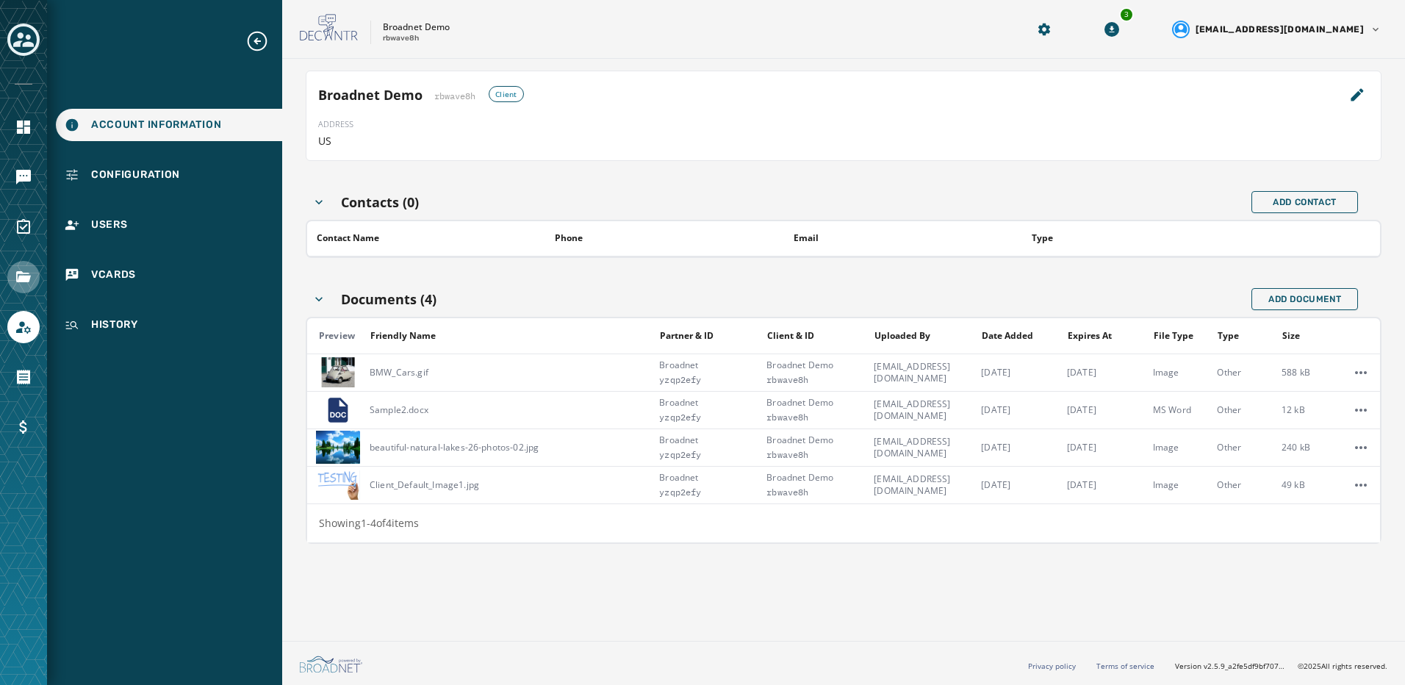
click at [26, 276] on icon "Navigate to Files" at bounding box center [23, 276] width 15 height 11
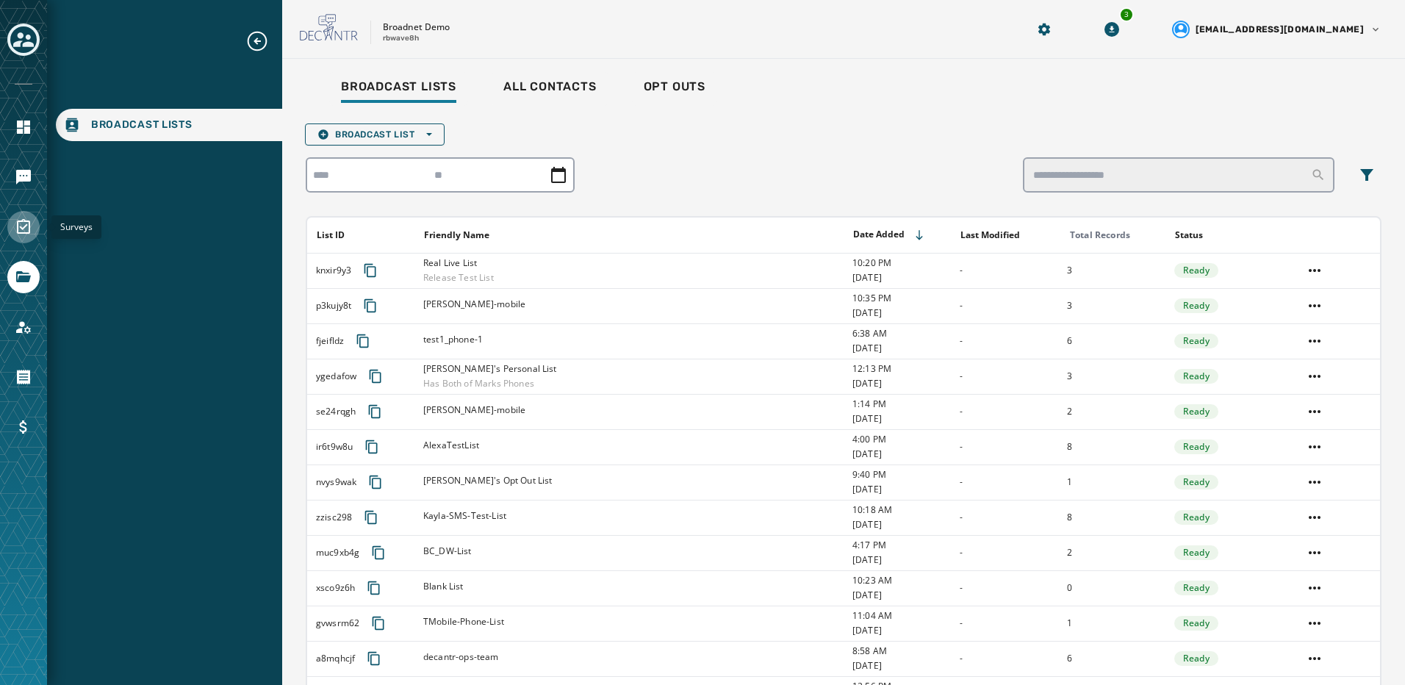
click at [30, 234] on icon "Navigate to Surveys" at bounding box center [24, 227] width 18 height 18
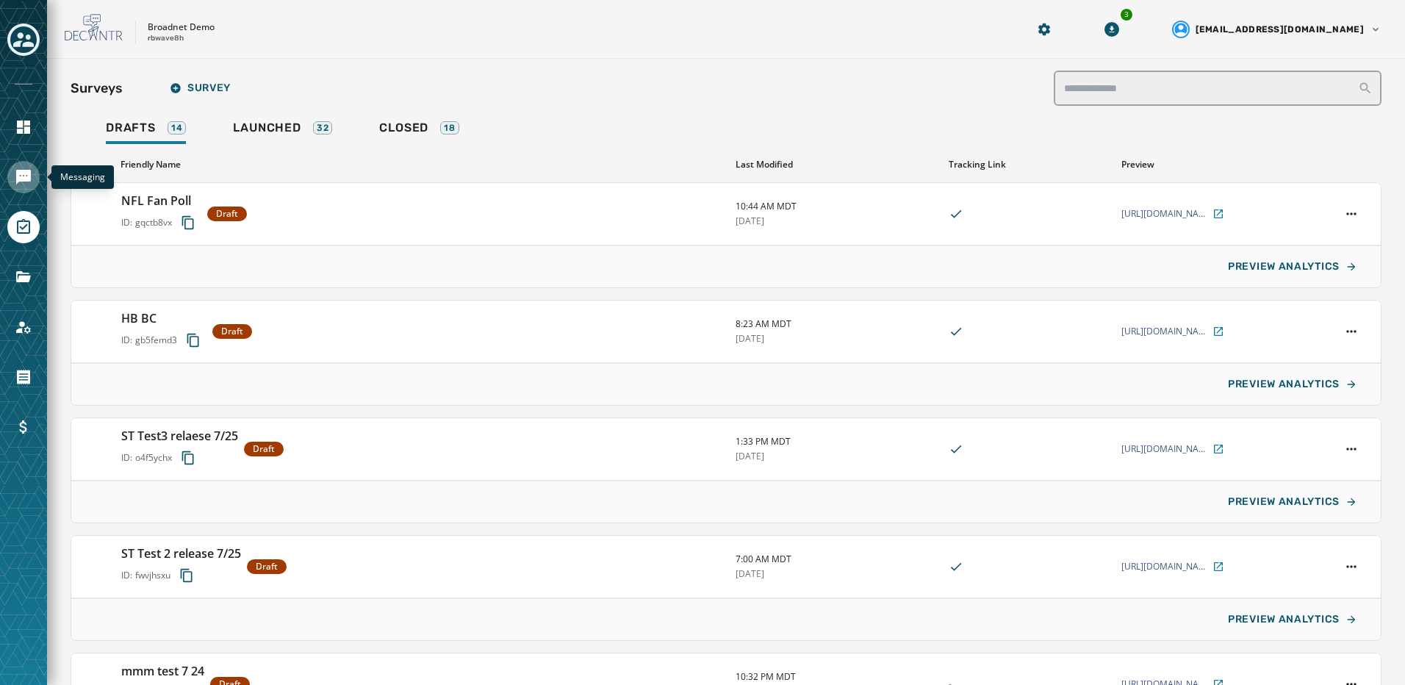
click at [24, 180] on icon "Navigate to Messaging" at bounding box center [23, 177] width 15 height 15
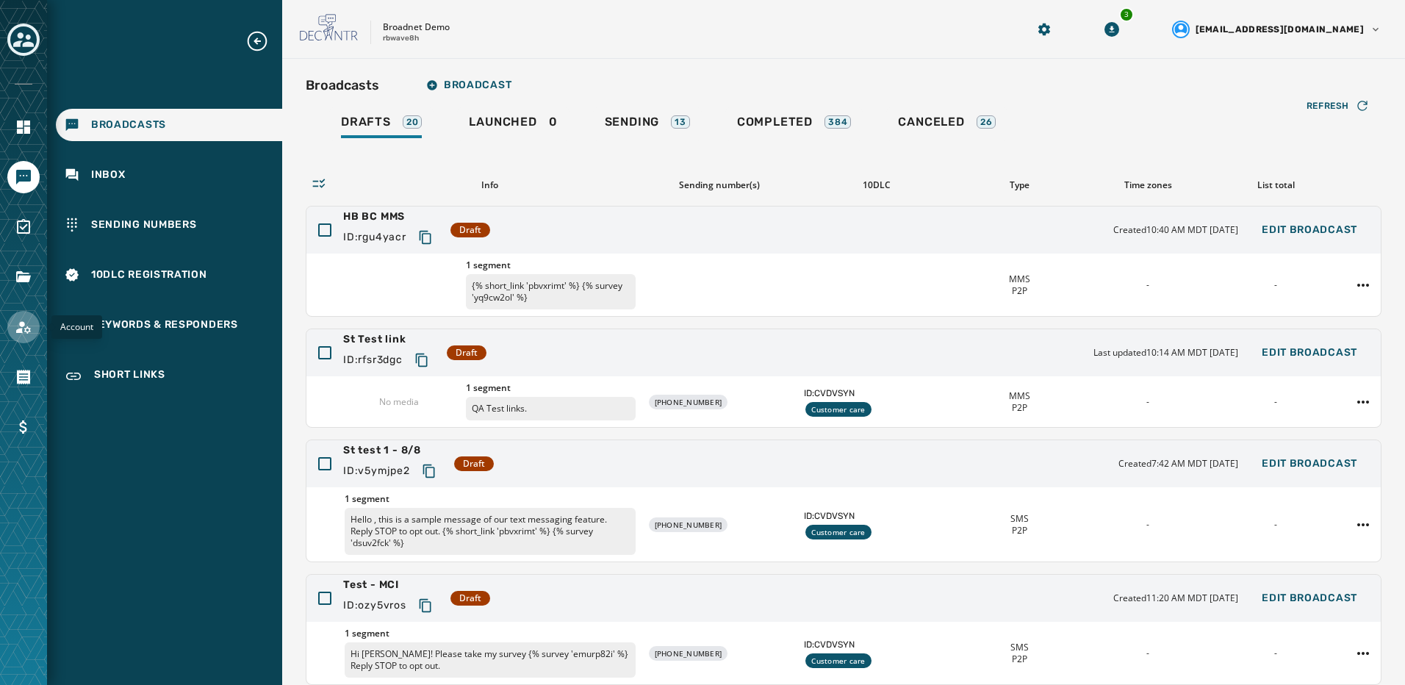
click at [10, 327] on link "Navigate to Account" at bounding box center [23, 327] width 32 height 32
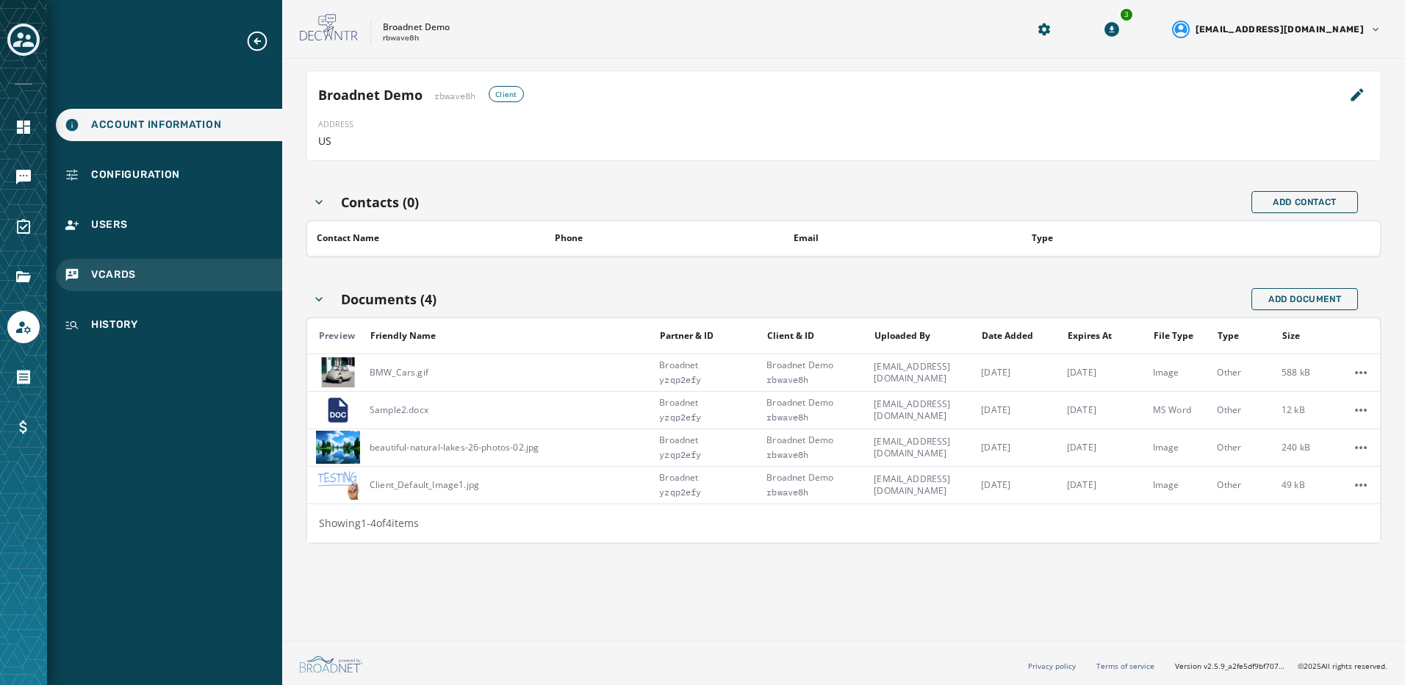
click at [140, 278] on div "vCards" at bounding box center [169, 275] width 226 height 32
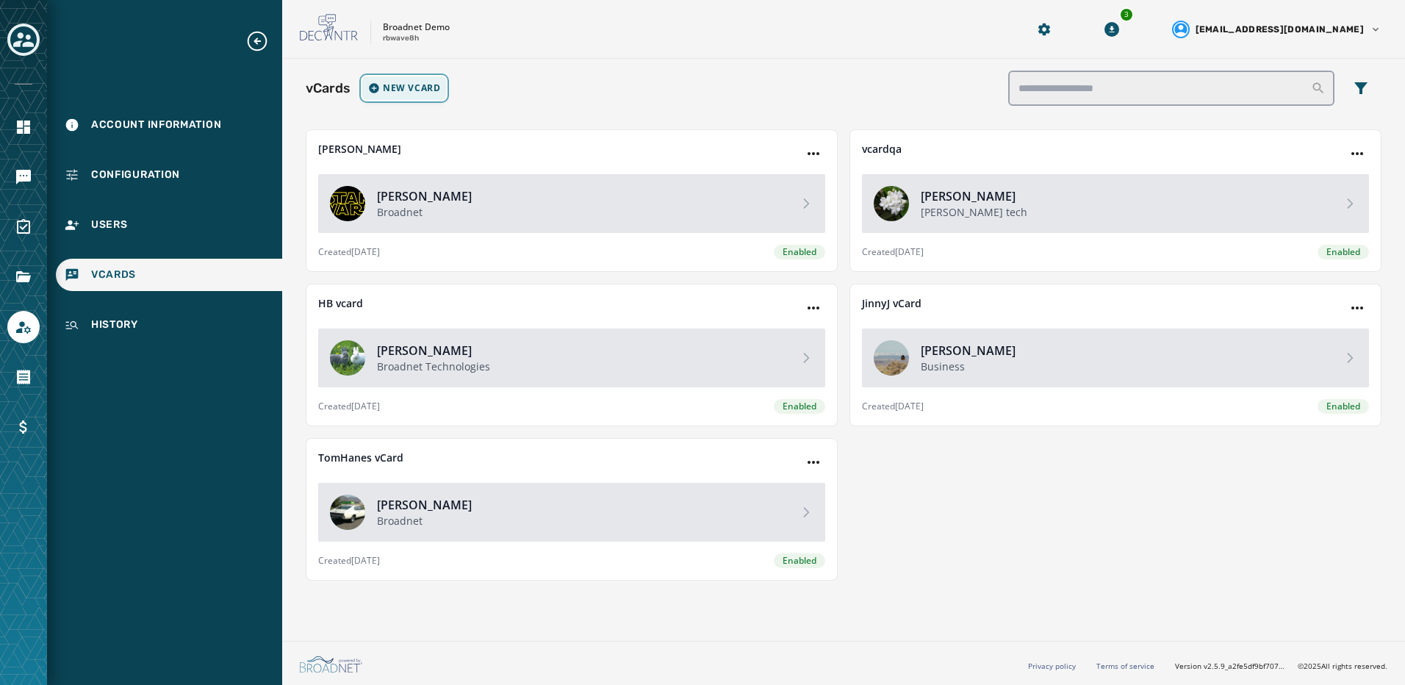
click at [420, 85] on span "New vCard" at bounding box center [411, 88] width 57 height 12
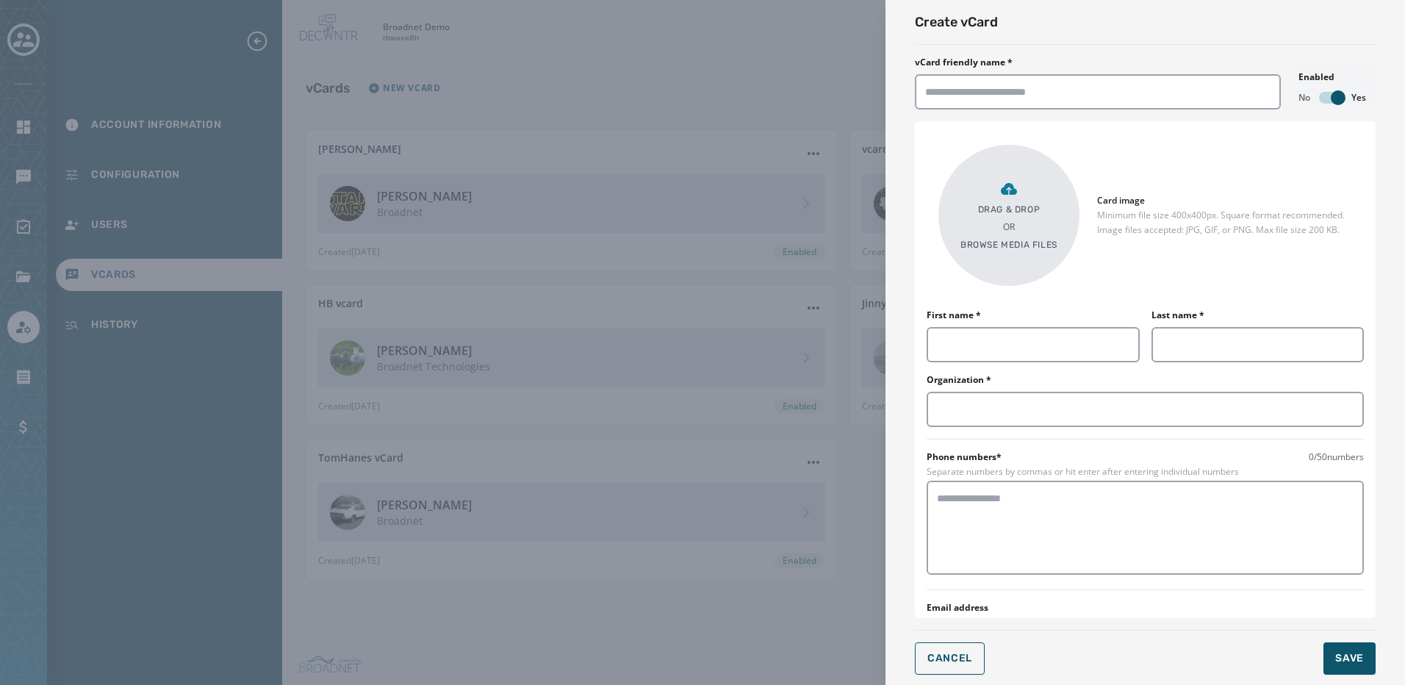
click at [225, 414] on div "Create vCard vCard friendly name * Enabled No Yes Drag & Drop OR Browse media f…" at bounding box center [702, 342] width 1405 height 685
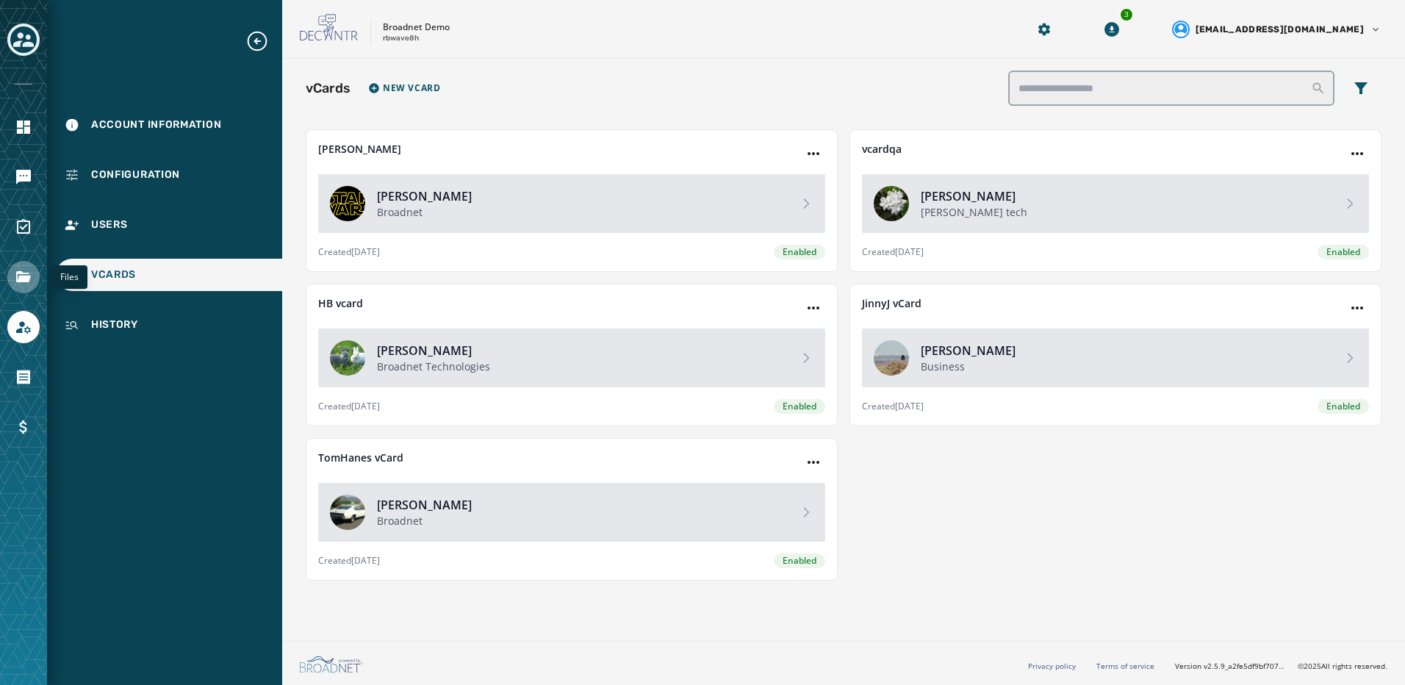
click at [11, 281] on link "Navigate to Files" at bounding box center [23, 277] width 32 height 32
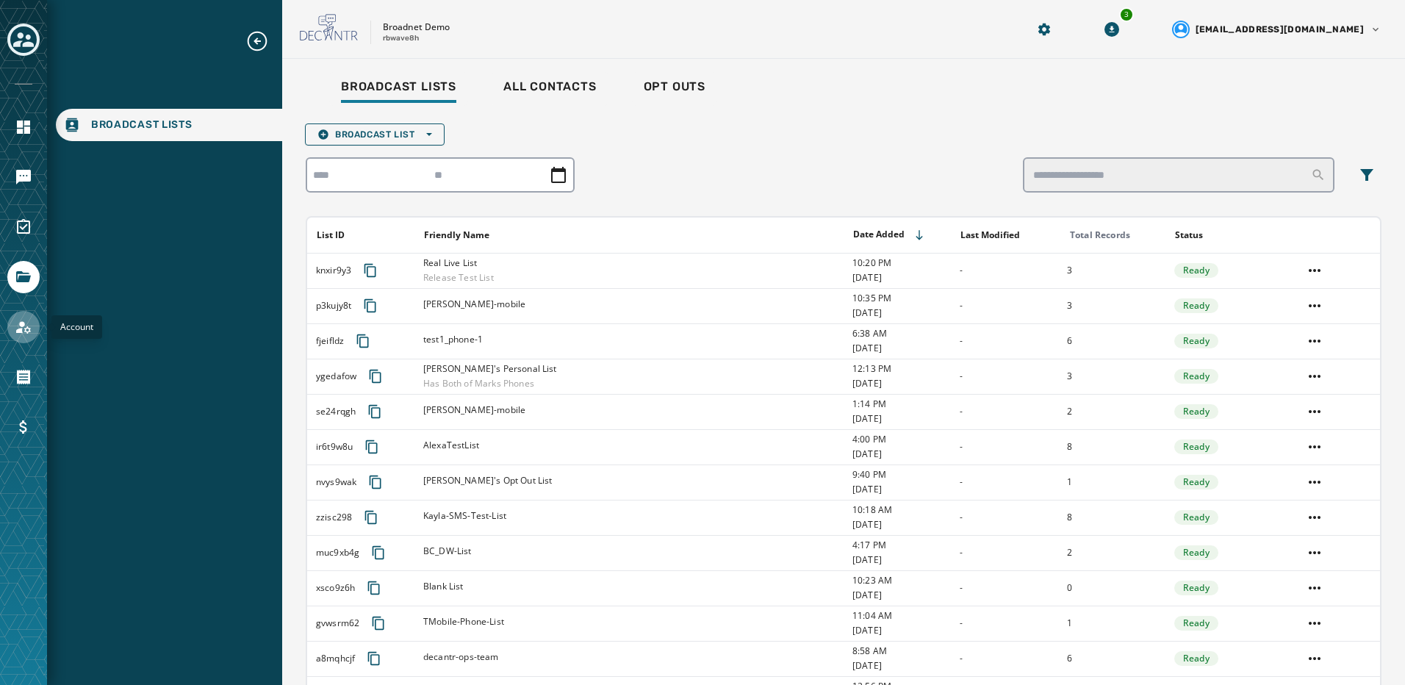
click at [26, 326] on icon "Navigate to Account" at bounding box center [24, 327] width 18 height 18
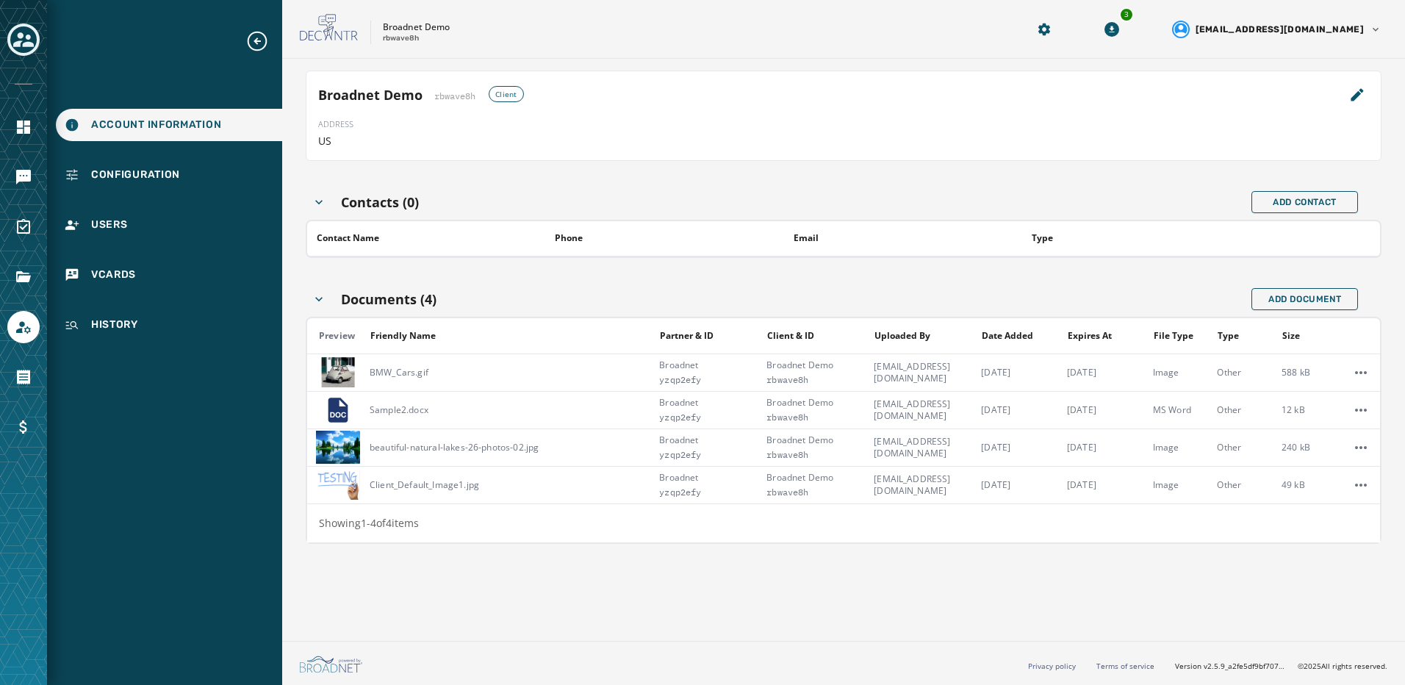
click at [85, 293] on div "Account Information Configuration Users vCards History" at bounding box center [164, 185] width 235 height 312
click at [92, 281] on span "vCards" at bounding box center [113, 275] width 45 height 15
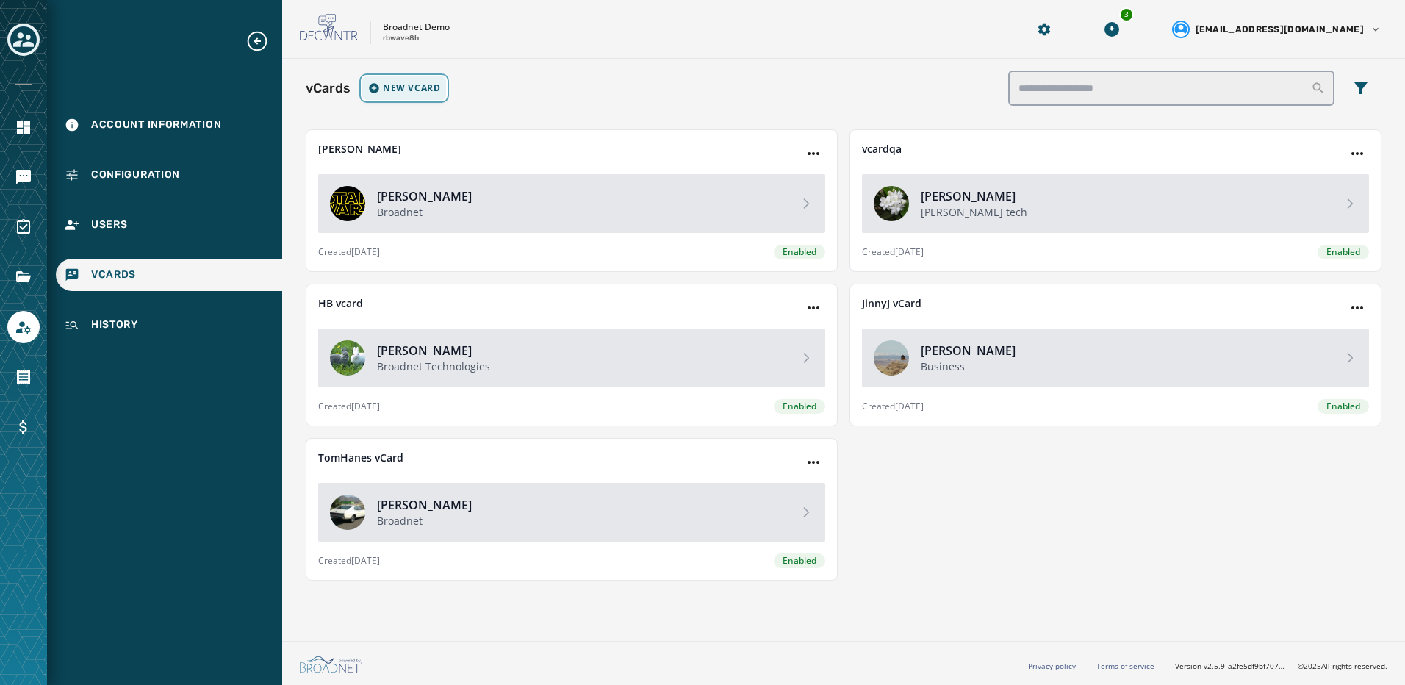
click at [401, 87] on span "New vCard" at bounding box center [411, 88] width 57 height 12
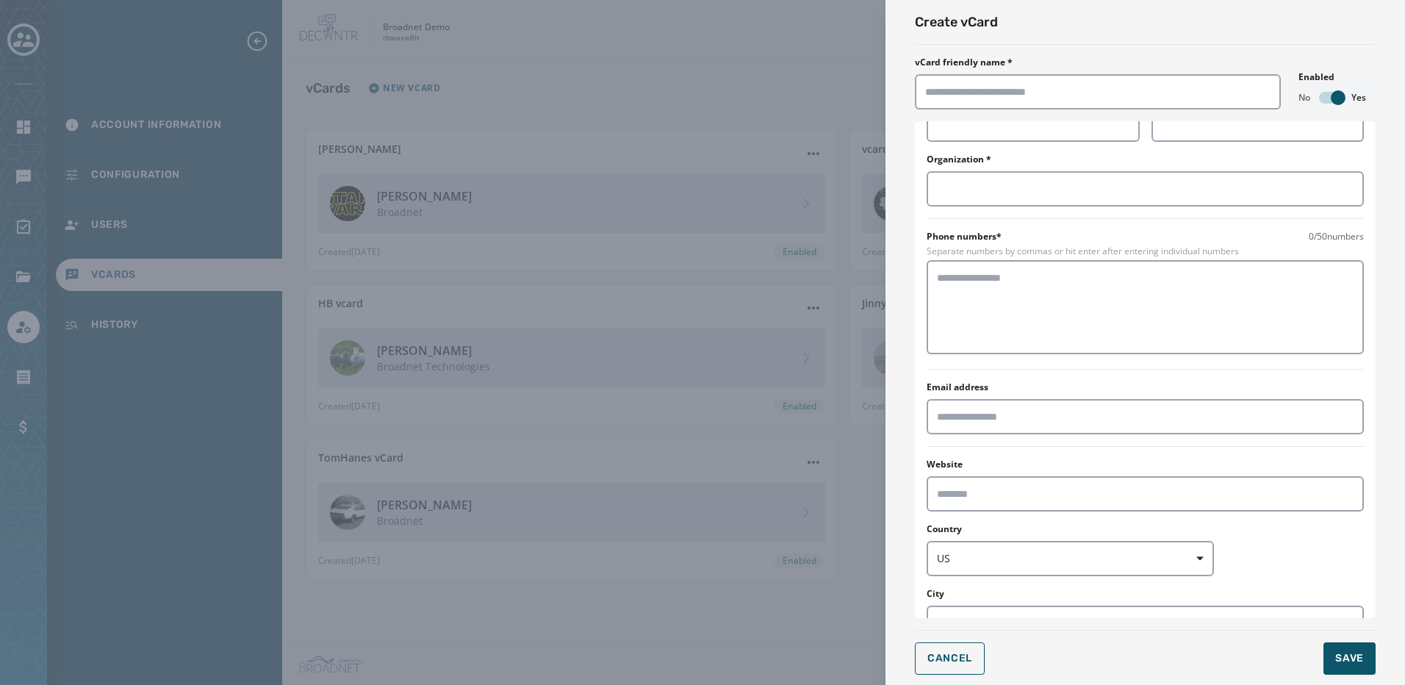
scroll to position [432, 0]
